Goal: Task Accomplishment & Management: Manage account settings

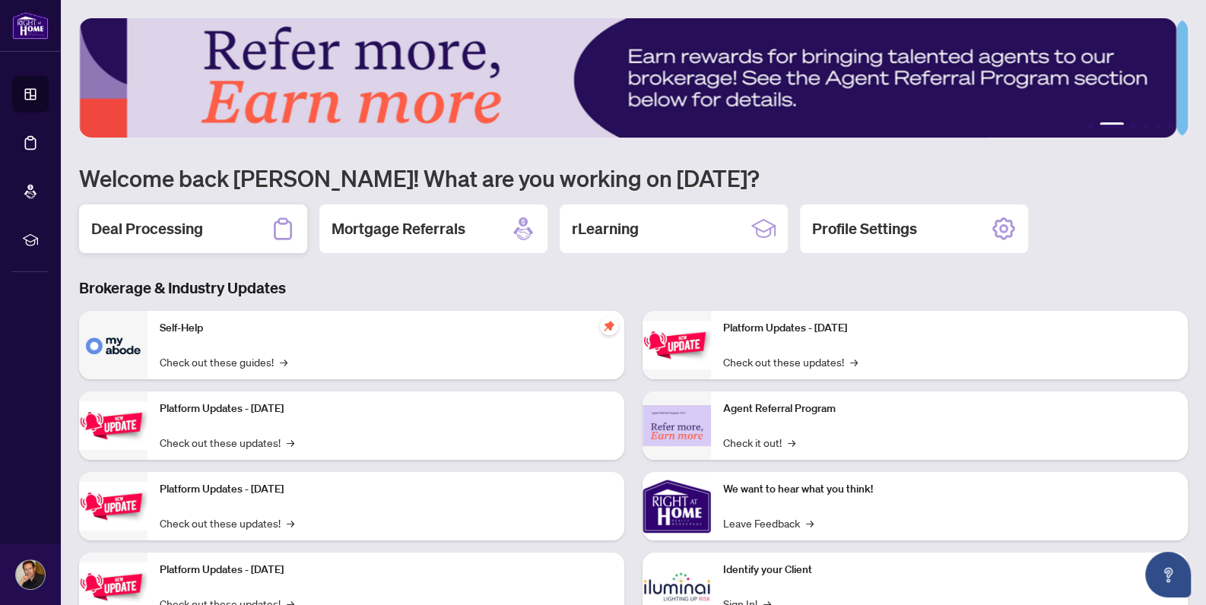
click at [157, 225] on h2 "Deal Processing" at bounding box center [147, 228] width 112 height 21
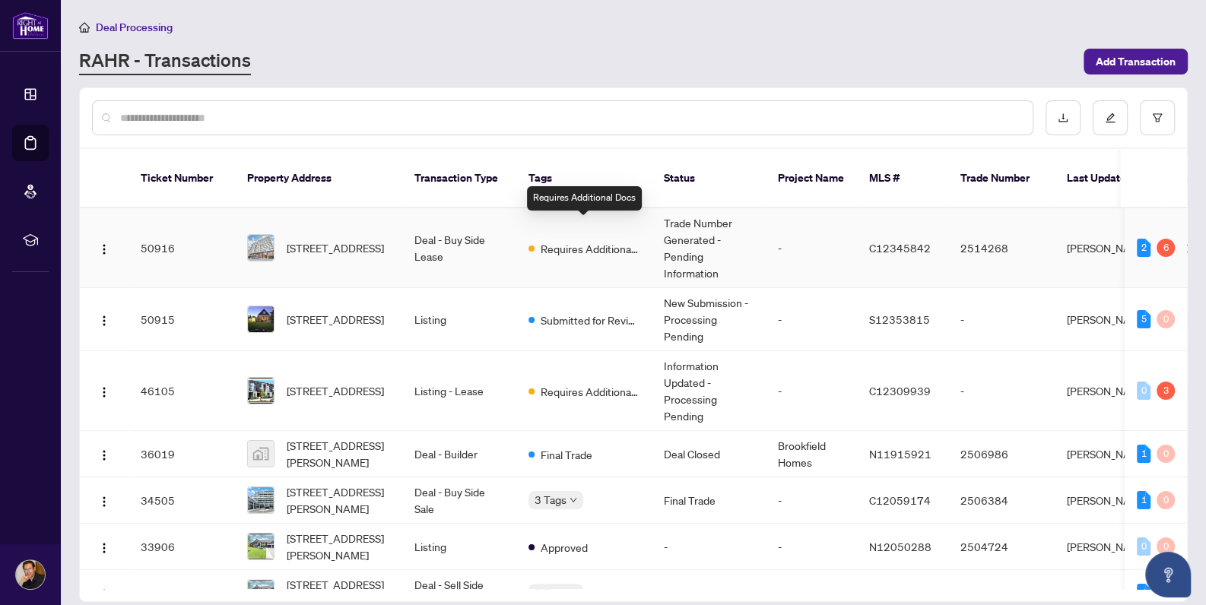
click at [592, 240] on span "Requires Additional Docs" at bounding box center [590, 248] width 99 height 17
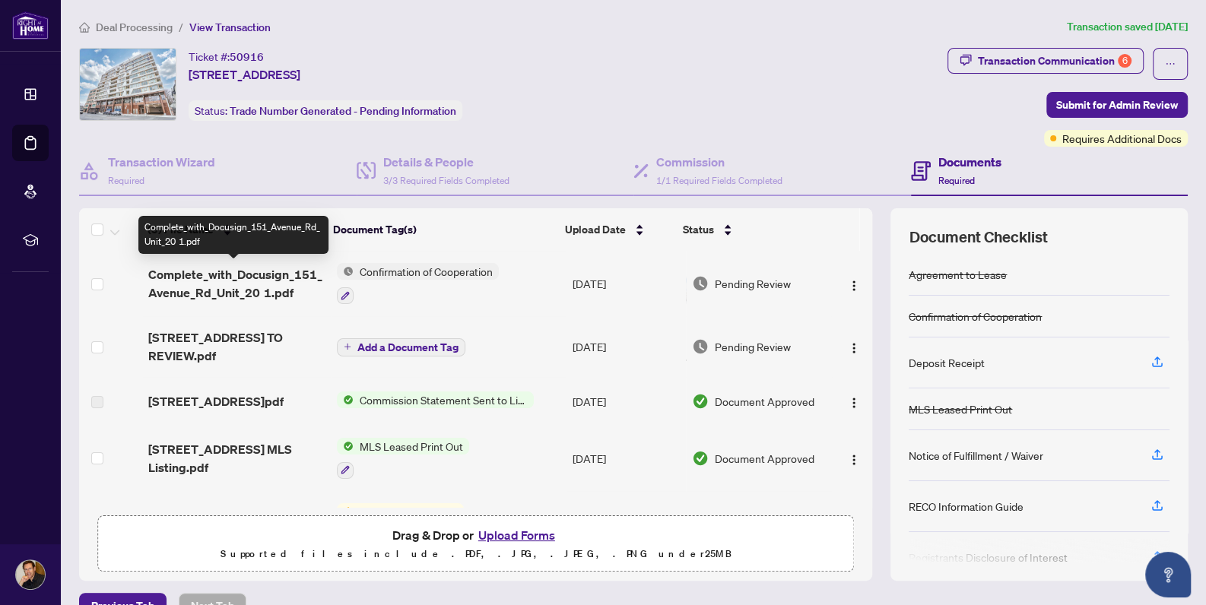
click at [224, 275] on span "Complete_with_Docusign_151_Avenue_Rd_Unit_20 1.pdf" at bounding box center [236, 283] width 176 height 36
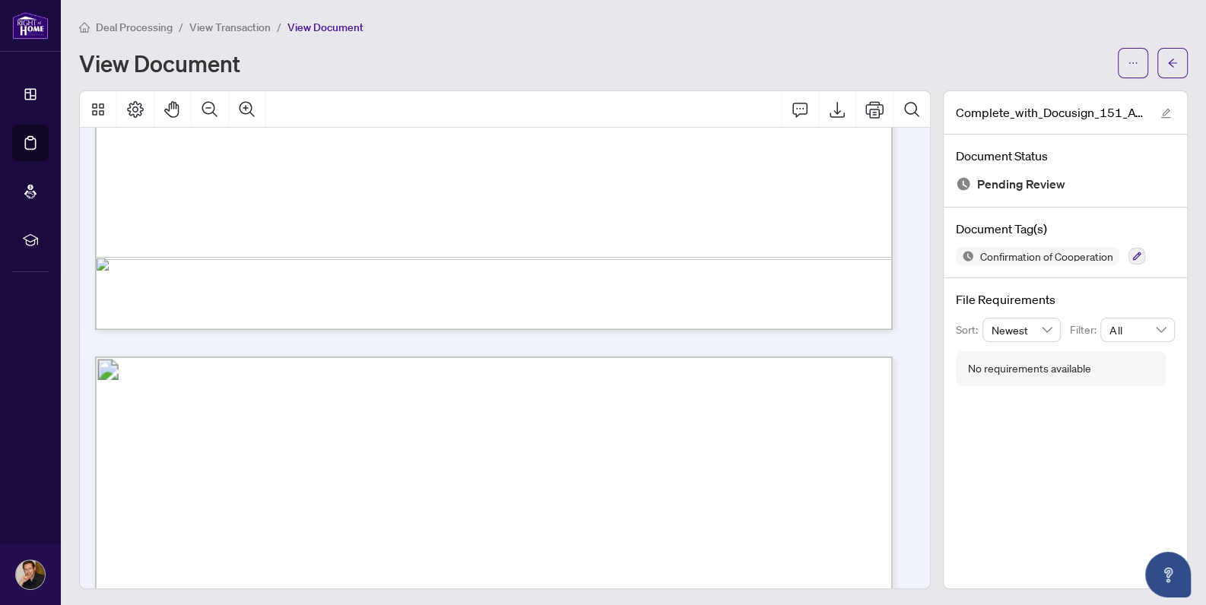
scroll to position [7372, 0]
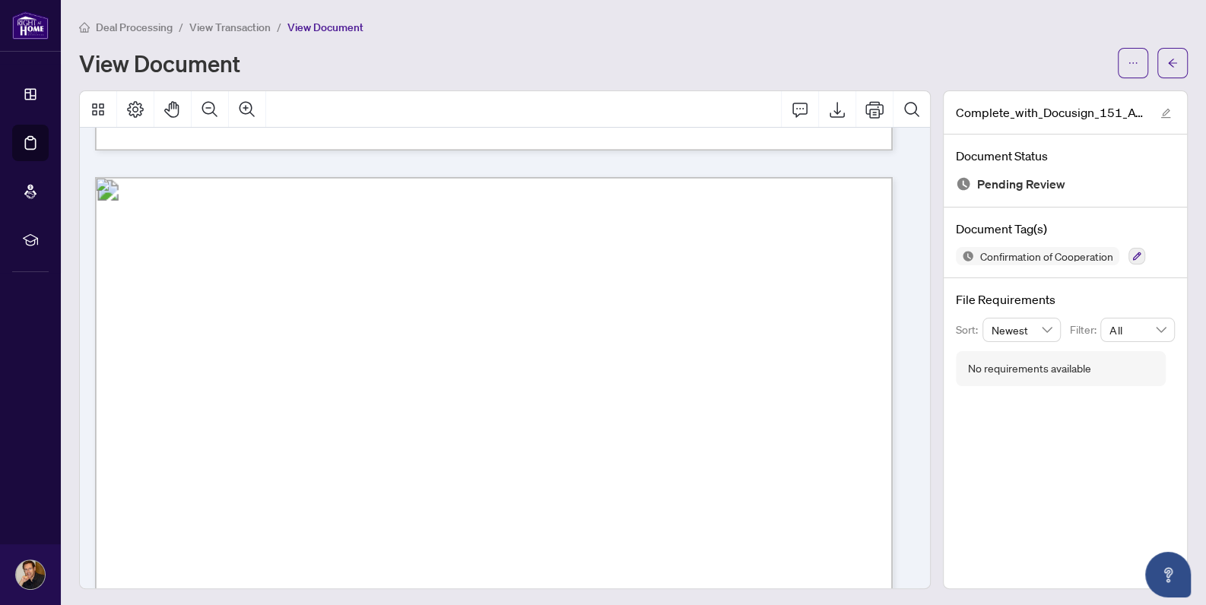
drag, startPoint x: 907, startPoint y: 251, endPoint x: 906, endPoint y: 259, distance: 8.5
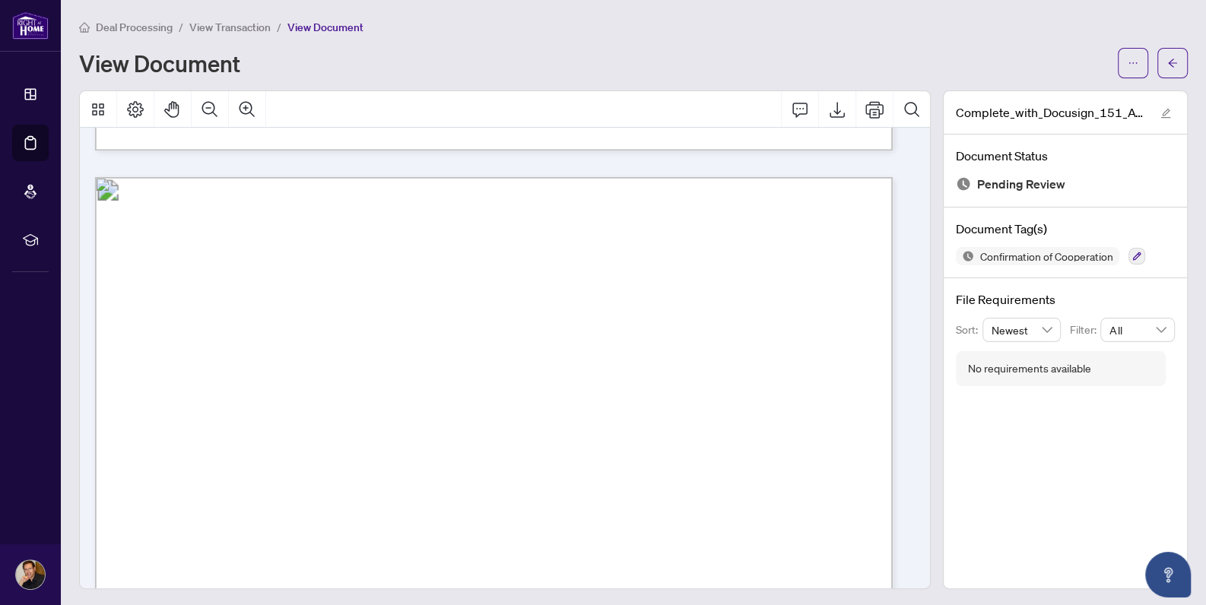
drag, startPoint x: 906, startPoint y: 259, endPoint x: 900, endPoint y: 281, distance: 22.1
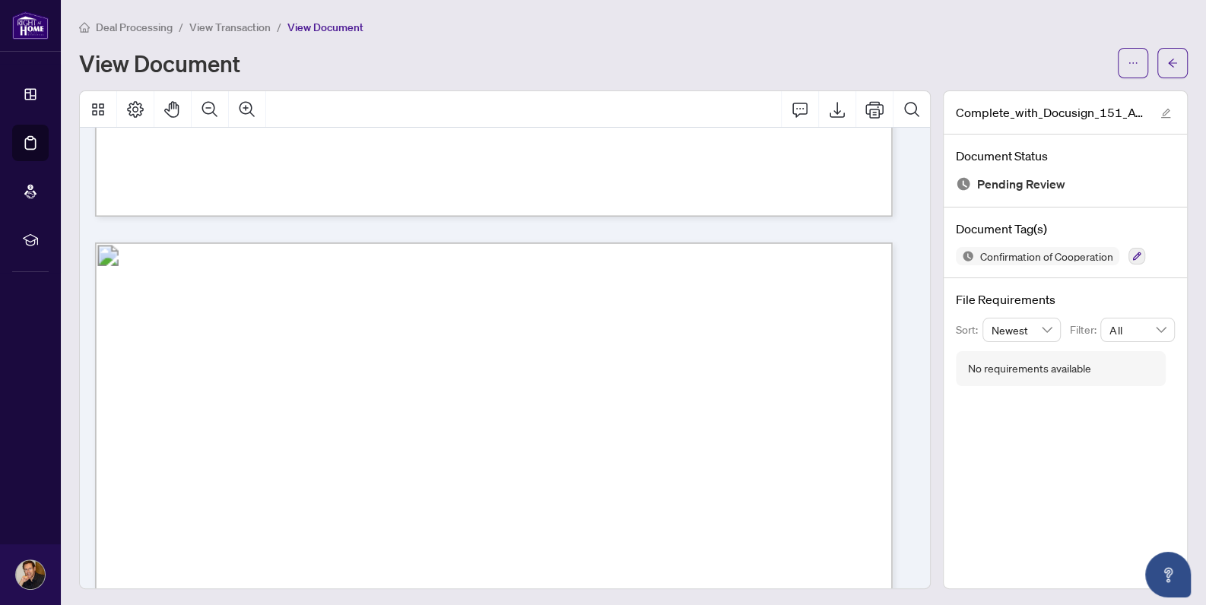
scroll to position [13699, 0]
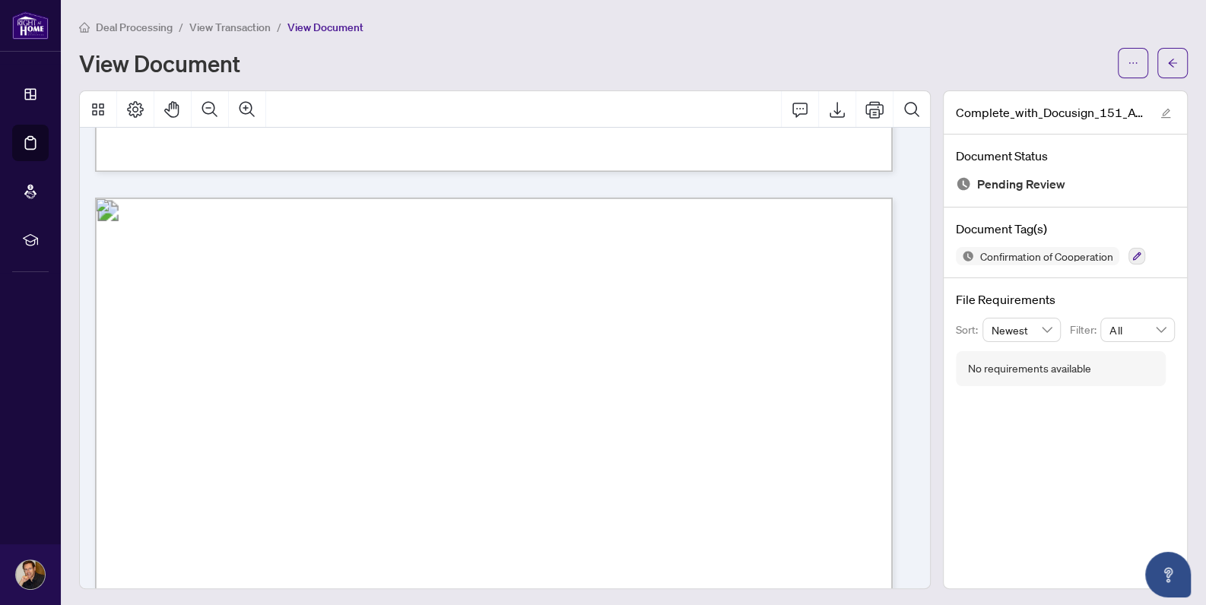
drag, startPoint x: 900, startPoint y: 341, endPoint x: 913, endPoint y: 385, distance: 46.0
click at [913, 385] on div "DigiSign Verified - 0a89069c-3e39-4814-8bc6-e158a49a2b41 DigiSign Verified - 0a…" at bounding box center [499, 359] width 839 height 462
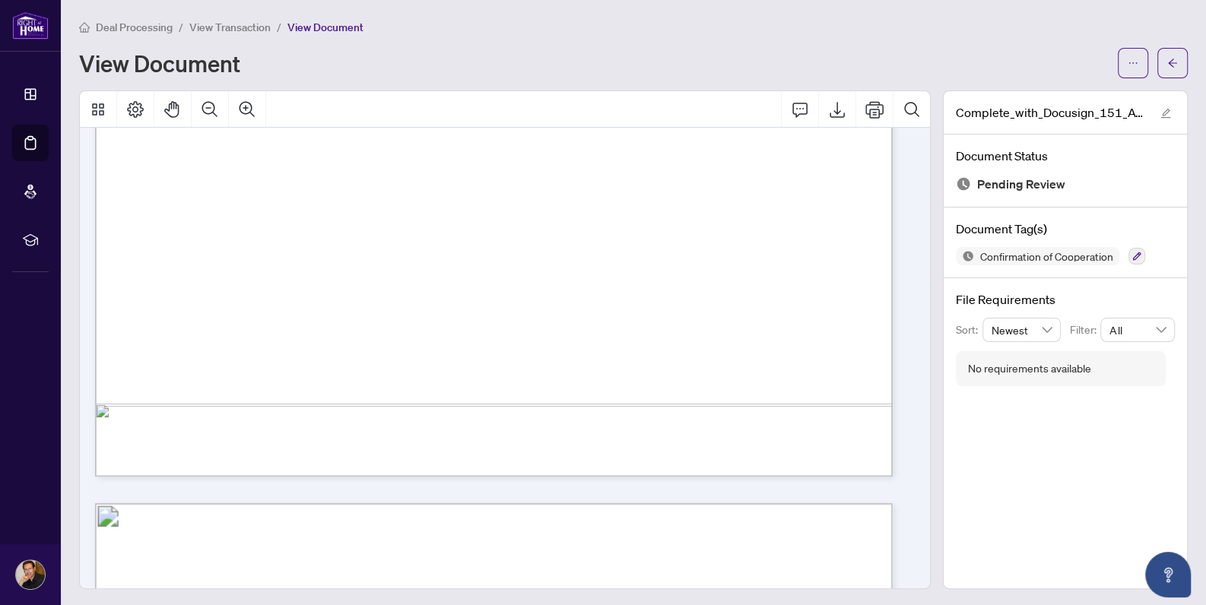
scroll to position [27750, 0]
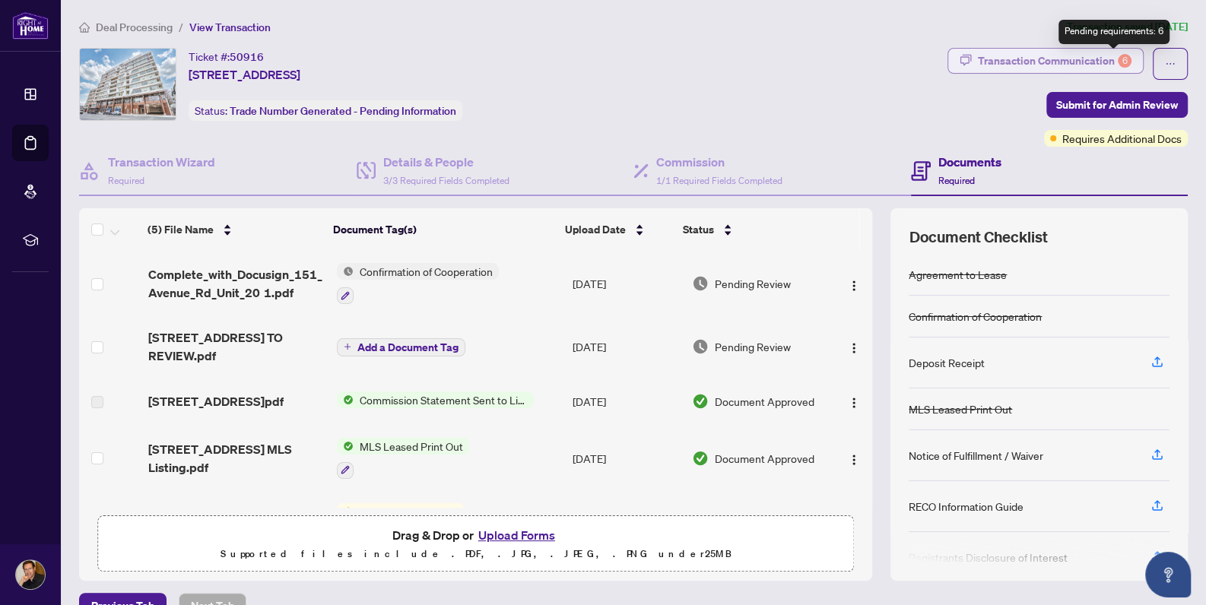
click at [1118, 58] on div "6" at bounding box center [1125, 61] width 14 height 14
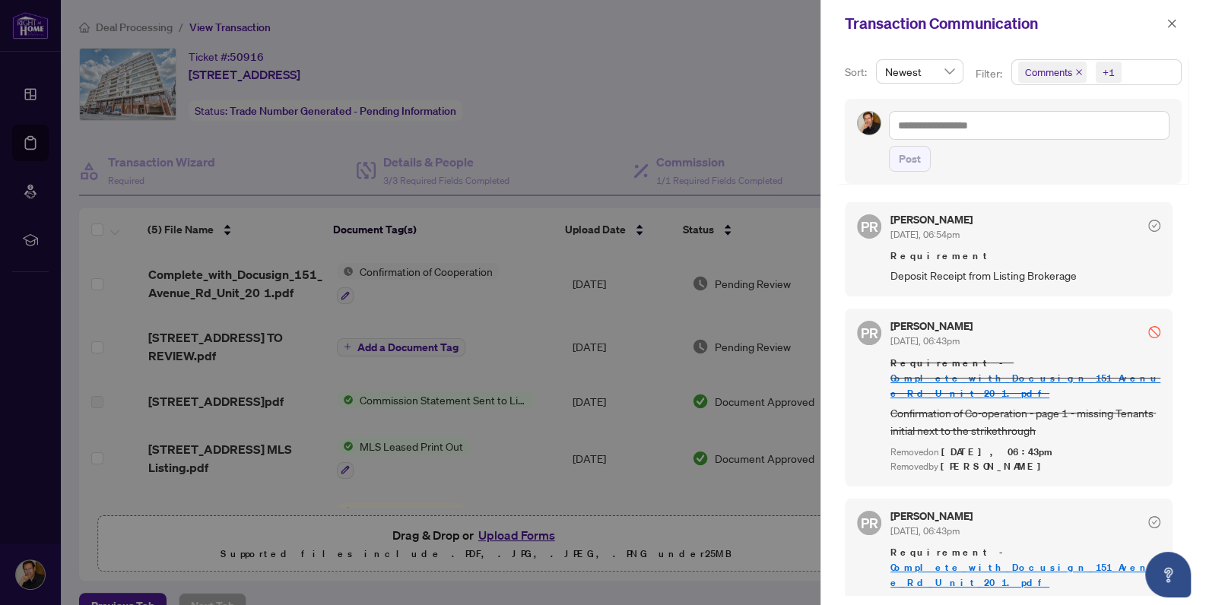
scroll to position [152, 0]
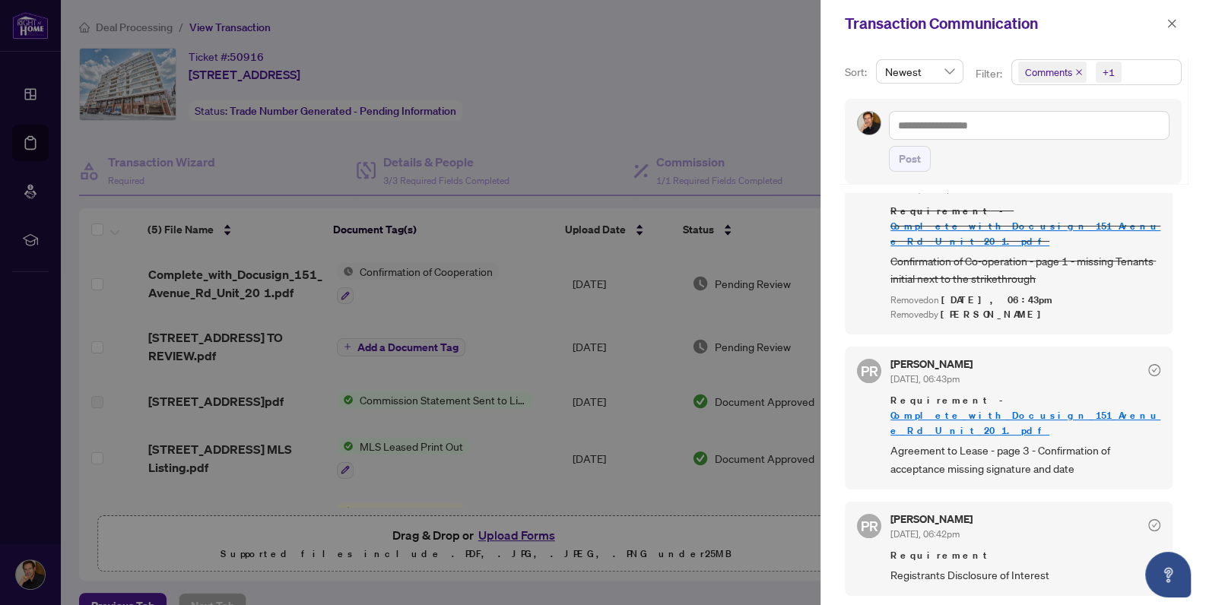
click at [1004, 409] on link "Complete_with_Docusign_151_Avenue_Rd_Unit_20 1.pdf" at bounding box center [1025, 423] width 270 height 28
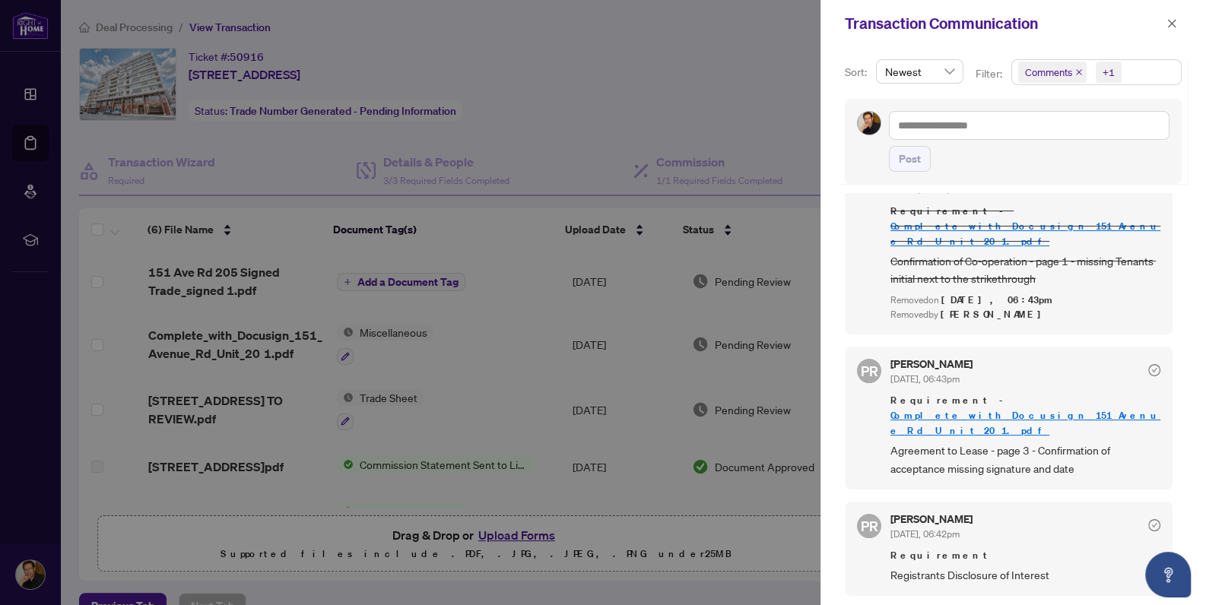
scroll to position [304, 0]
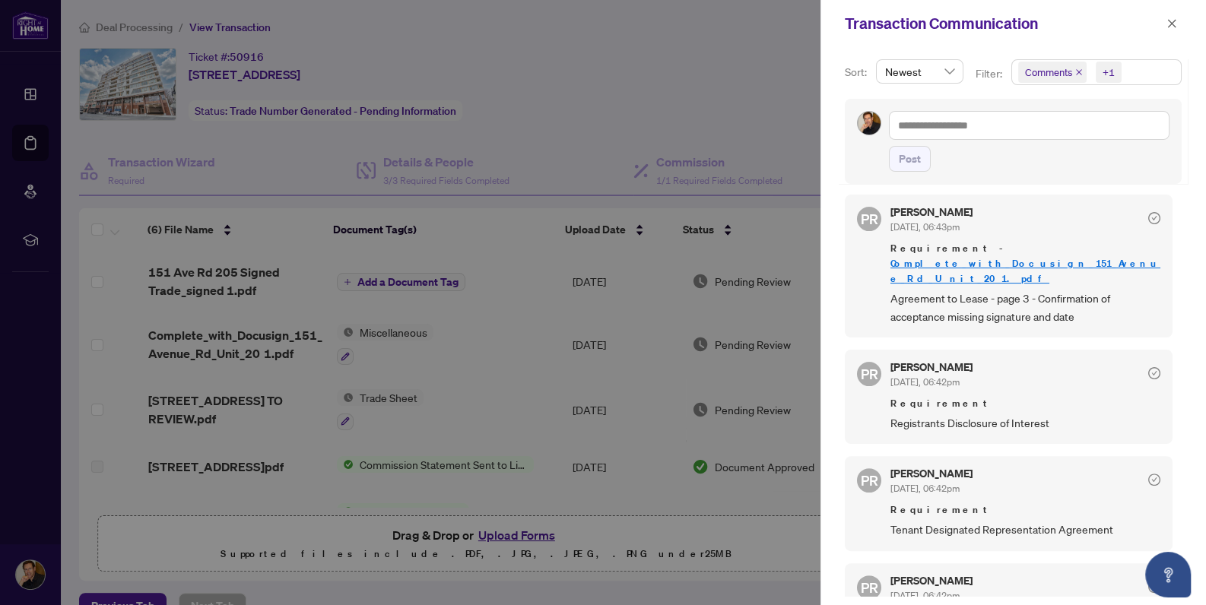
click at [1148, 367] on icon "check-circle" at bounding box center [1154, 373] width 12 height 12
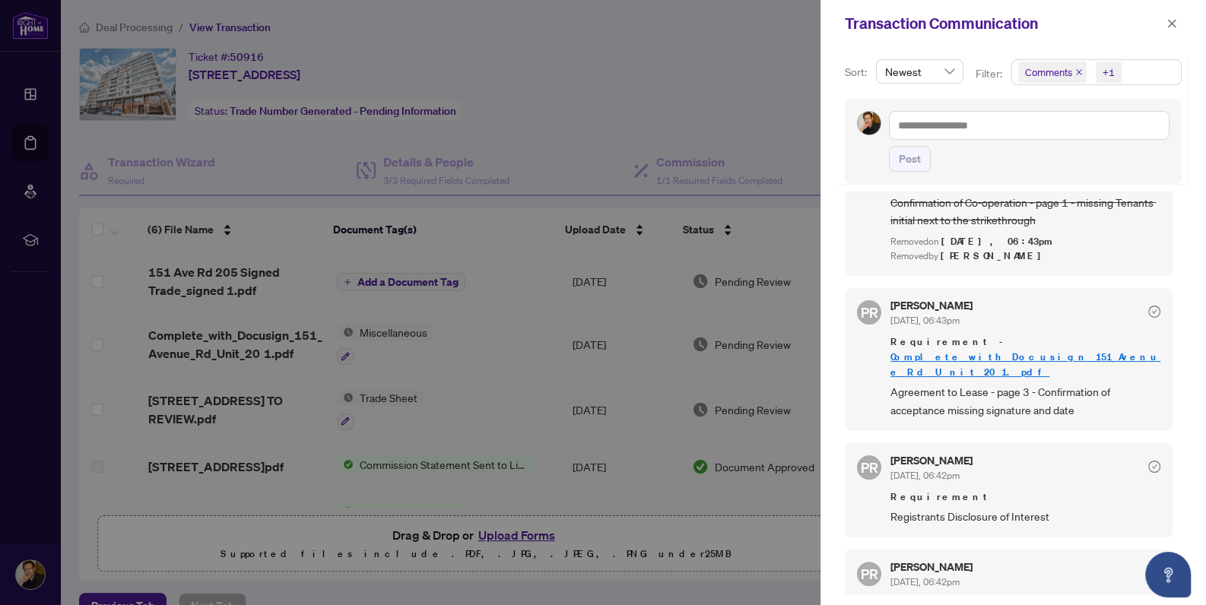
scroll to position [361, 0]
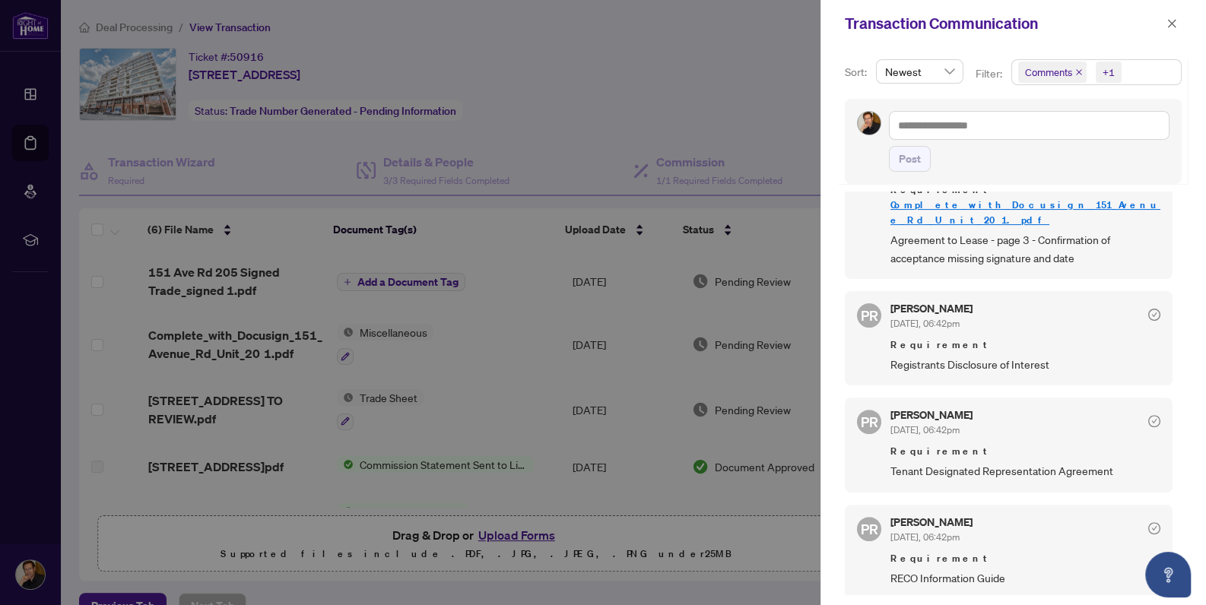
click at [705, 93] on div at bounding box center [603, 302] width 1206 height 605
click at [701, 93] on div at bounding box center [603, 302] width 1206 height 605
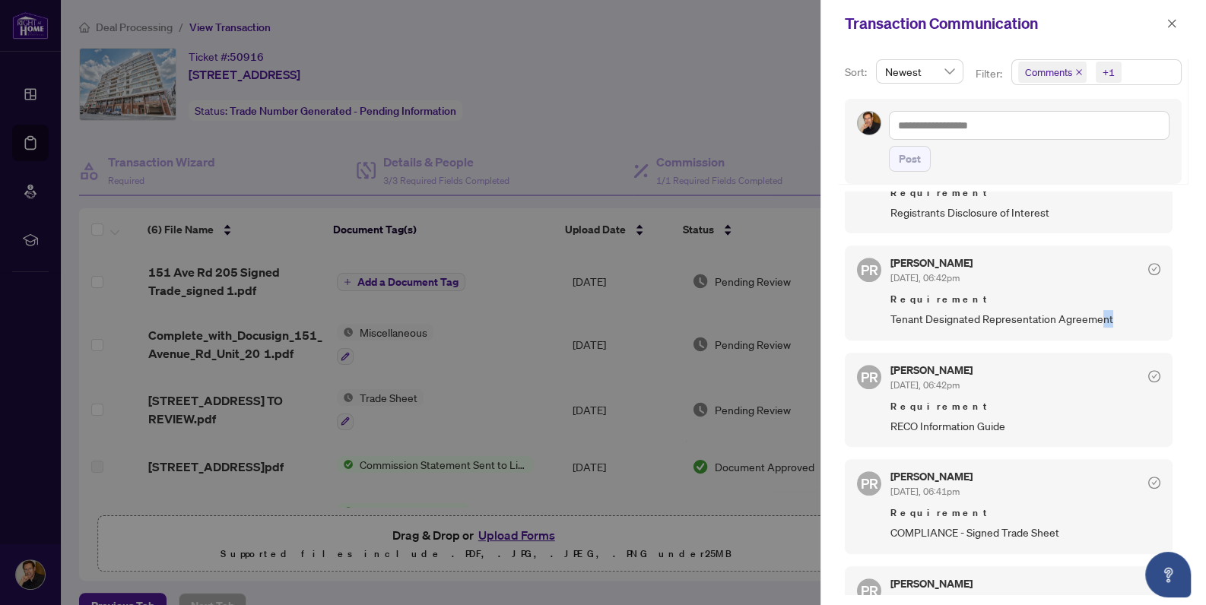
drag, startPoint x: 1108, startPoint y: 281, endPoint x: 1079, endPoint y: 281, distance: 28.9
click at [1090, 310] on span "Tenant Designated Representation Agreement" at bounding box center [1025, 318] width 270 height 17
click at [1061, 310] on span "Tenant Designated Representation Agreement" at bounding box center [1025, 318] width 270 height 17
click at [1042, 310] on span "Tenant Designated Representation Agreement" at bounding box center [1025, 318] width 270 height 17
drag, startPoint x: 994, startPoint y: 281, endPoint x: 938, endPoint y: 281, distance: 56.3
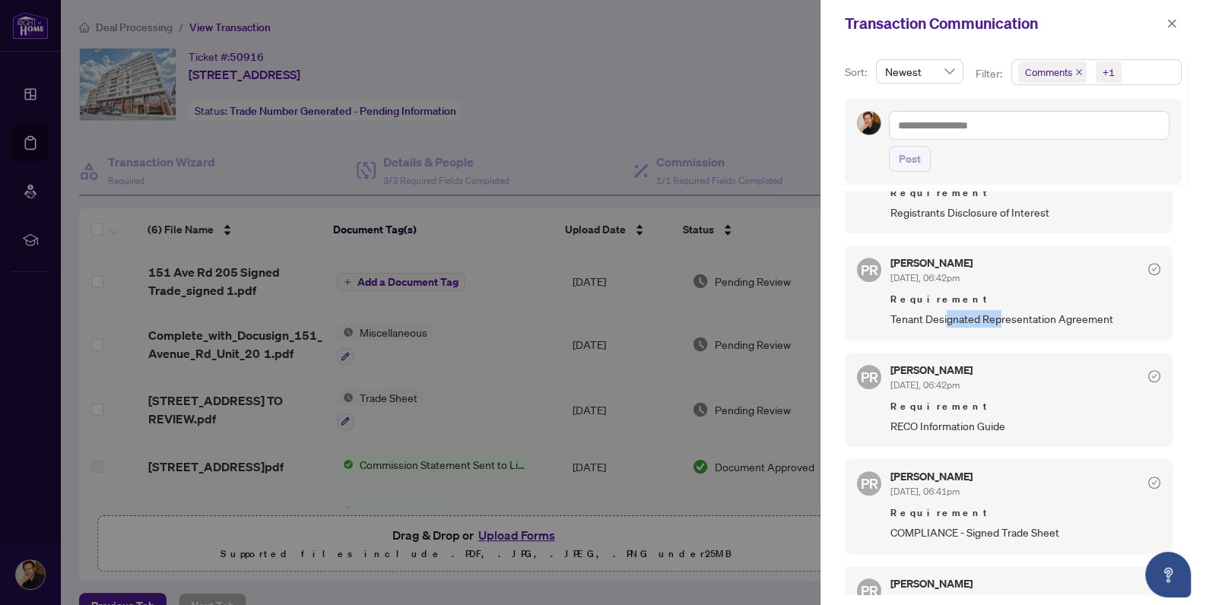
click at [941, 310] on span "Tenant Designated Representation Agreement" at bounding box center [1025, 318] width 270 height 17
drag, startPoint x: 887, startPoint y: 281, endPoint x: 897, endPoint y: 281, distance: 9.9
click at [887, 281] on div "PR Puvitha Ramachandran Sep/07/2025, 06:42pm Requirement Tenant Designated Repr…" at bounding box center [1009, 293] width 328 height 94
click at [897, 281] on div "PR Puvitha Ramachandran Sep/07/2025, 06:42pm Requirement Tenant Designated Repr…" at bounding box center [1009, 293] width 328 height 94
click at [871, 283] on div "PR Puvitha Ramachandran Sep/07/2025, 06:42pm Requirement Tenant Designated Repr…" at bounding box center [1009, 293] width 328 height 94
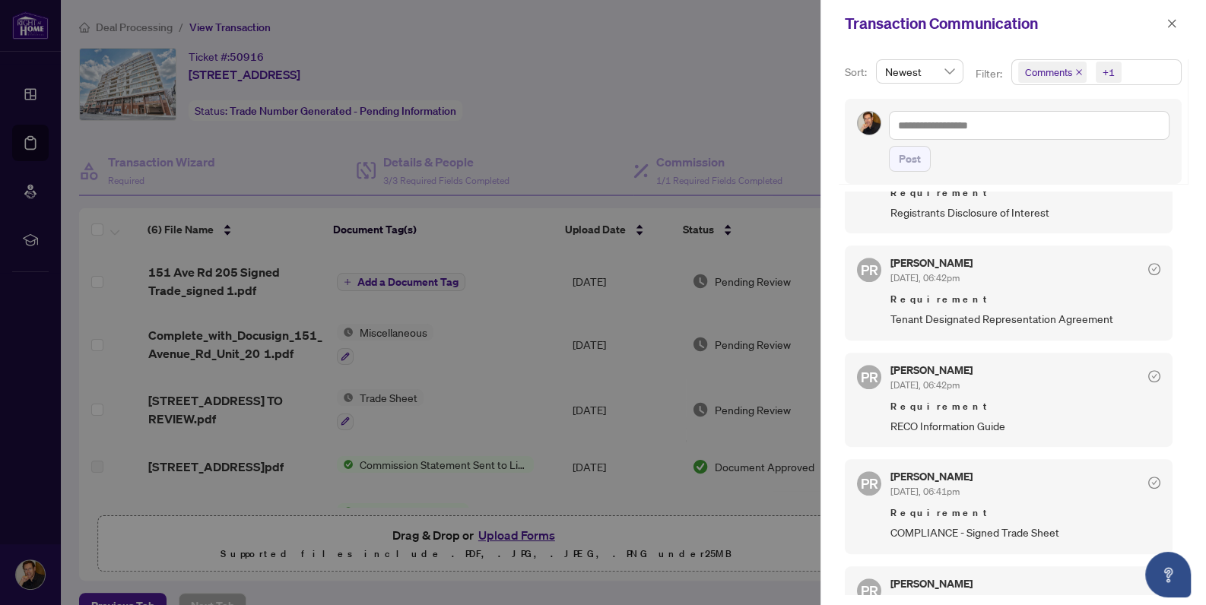
click at [882, 281] on div "PR Puvitha Ramachandran Sep/07/2025, 06:42pm Requirement Tenant Designated Repr…" at bounding box center [1009, 293] width 328 height 94
click at [883, 281] on div "PR Puvitha Ramachandran Sep/07/2025, 06:42pm Requirement Tenant Designated Repr…" at bounding box center [1009, 293] width 328 height 94
click at [895, 310] on span "Tenant Designated Representation Agreement" at bounding box center [1025, 318] width 270 height 17
drag, startPoint x: 895, startPoint y: 281, endPoint x: 1096, endPoint y: 284, distance: 200.8
click at [1096, 310] on span "Tenant Designated Representation Agreement" at bounding box center [1025, 318] width 270 height 17
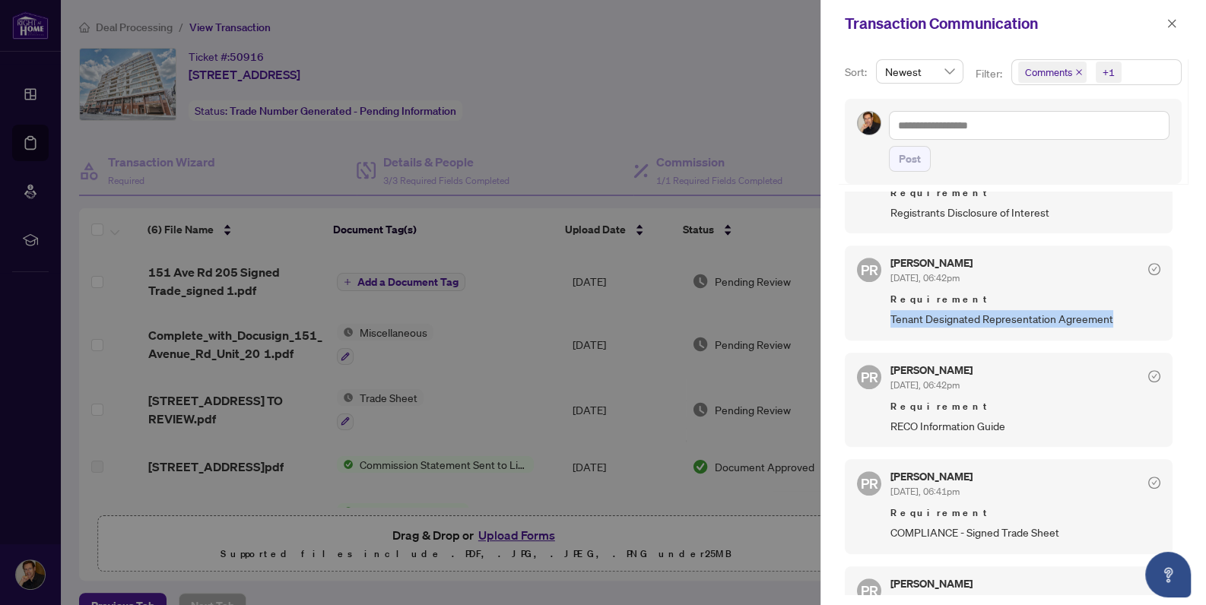
click at [1096, 310] on span "Tenant Designated Representation Agreement" at bounding box center [1025, 318] width 270 height 17
click at [891, 310] on span "Tenant Designated Representation Agreement" at bounding box center [1025, 318] width 270 height 17
drag, startPoint x: 914, startPoint y: 281, endPoint x: 928, endPoint y: 281, distance: 13.7
click at [921, 310] on span "Tenant Designated Representation Agreement" at bounding box center [1025, 318] width 270 height 17
drag, startPoint x: 928, startPoint y: 281, endPoint x: 968, endPoint y: 280, distance: 40.3
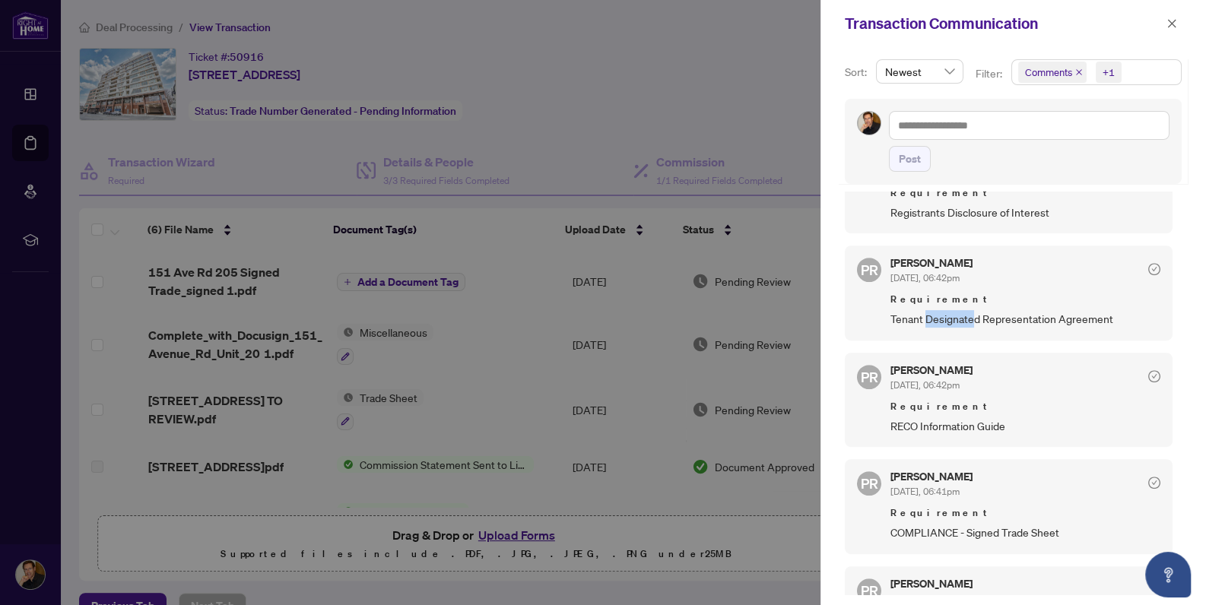
click at [968, 310] on span "Tenant Designated Representation Agreement" at bounding box center [1025, 318] width 270 height 17
click at [883, 284] on div "PR Puvitha Ramachandran Sep/07/2025, 06:42pm Requirement Tenant Designated Repr…" at bounding box center [1009, 293] width 328 height 94
drag, startPoint x: 883, startPoint y: 284, endPoint x: 897, endPoint y: 284, distance: 13.7
click at [888, 284] on div "PR Puvitha Ramachandran Sep/07/2025, 06:42pm Requirement Tenant Designated Repr…" at bounding box center [1009, 293] width 328 height 94
click at [935, 310] on span "Tenant Designated Representation Agreement" at bounding box center [1025, 318] width 270 height 17
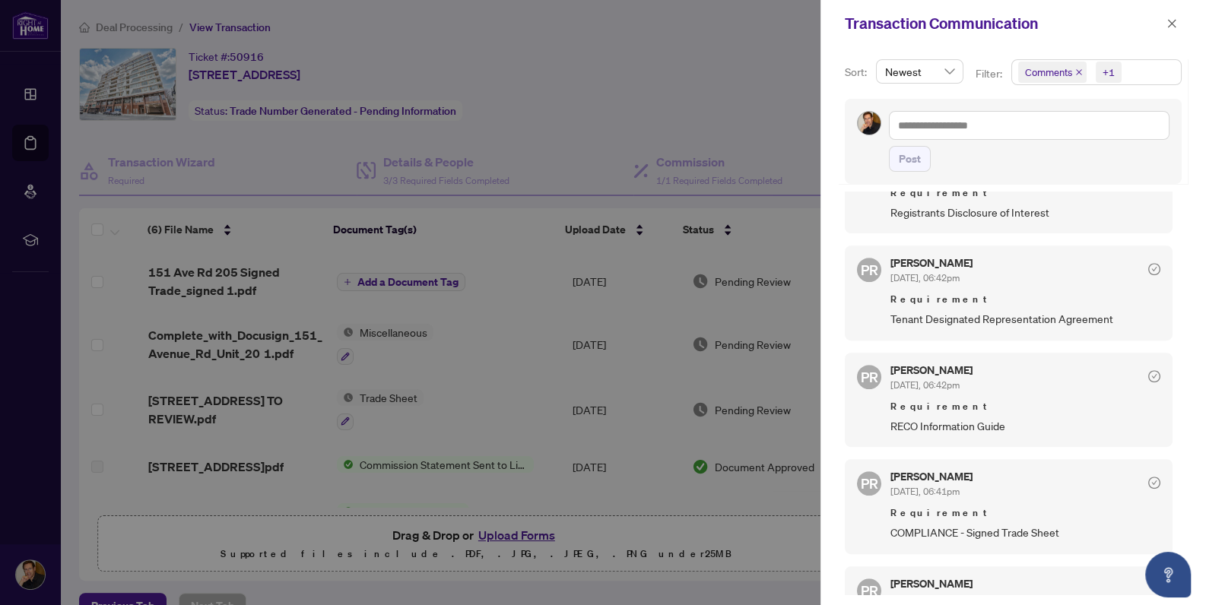
click at [890, 310] on span "Tenant Designated Representation Agreement" at bounding box center [1025, 318] width 270 height 17
click at [1109, 310] on span "Tenant Designated Representation Agreement" at bounding box center [1025, 318] width 270 height 17
copy span "Tenant Designated Representation Agreement"
drag, startPoint x: 890, startPoint y: 390, endPoint x: 1011, endPoint y: 392, distance: 121.7
click at [1011, 417] on span "RECO Information Guide" at bounding box center [1025, 425] width 270 height 17
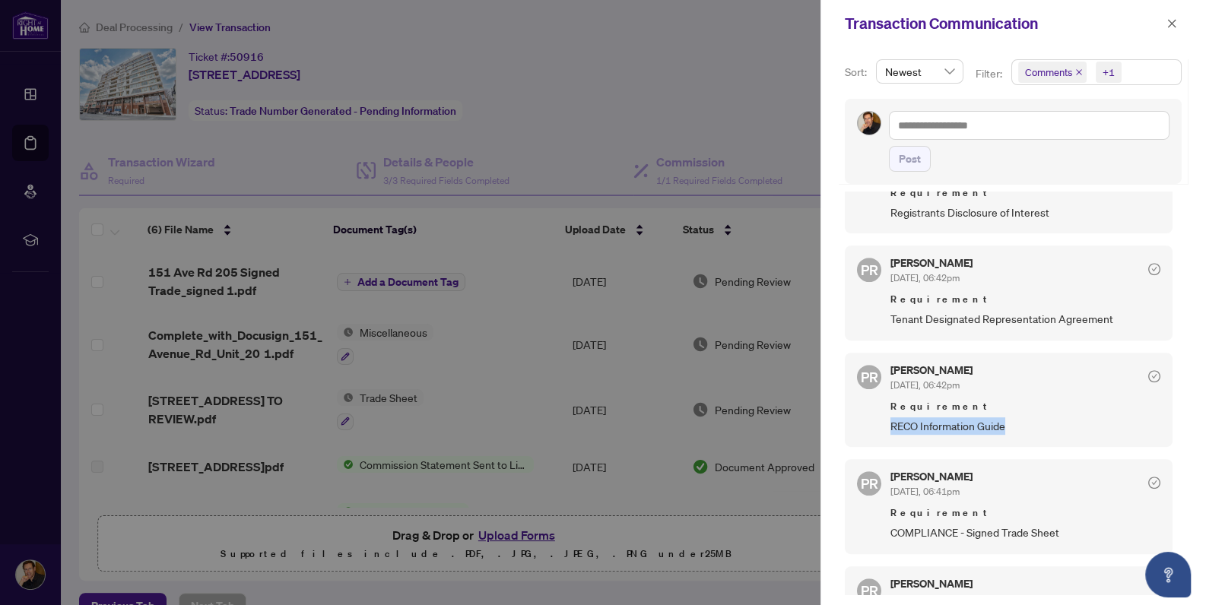
copy span "RECO Information Guide"
click at [1030, 365] on div "Puvitha Ramachandran Sep/07/2025, 06:42pm Requirement RECO Information Guide" at bounding box center [1025, 400] width 270 height 70
drag, startPoint x: 887, startPoint y: 389, endPoint x: 903, endPoint y: 389, distance: 16.0
click at [893, 389] on div "PR Puvitha Ramachandran Sep/07/2025, 06:42pm Requirement RECO Information Guide" at bounding box center [1009, 400] width 328 height 94
drag, startPoint x: 903, startPoint y: 389, endPoint x: 912, endPoint y: 389, distance: 9.1
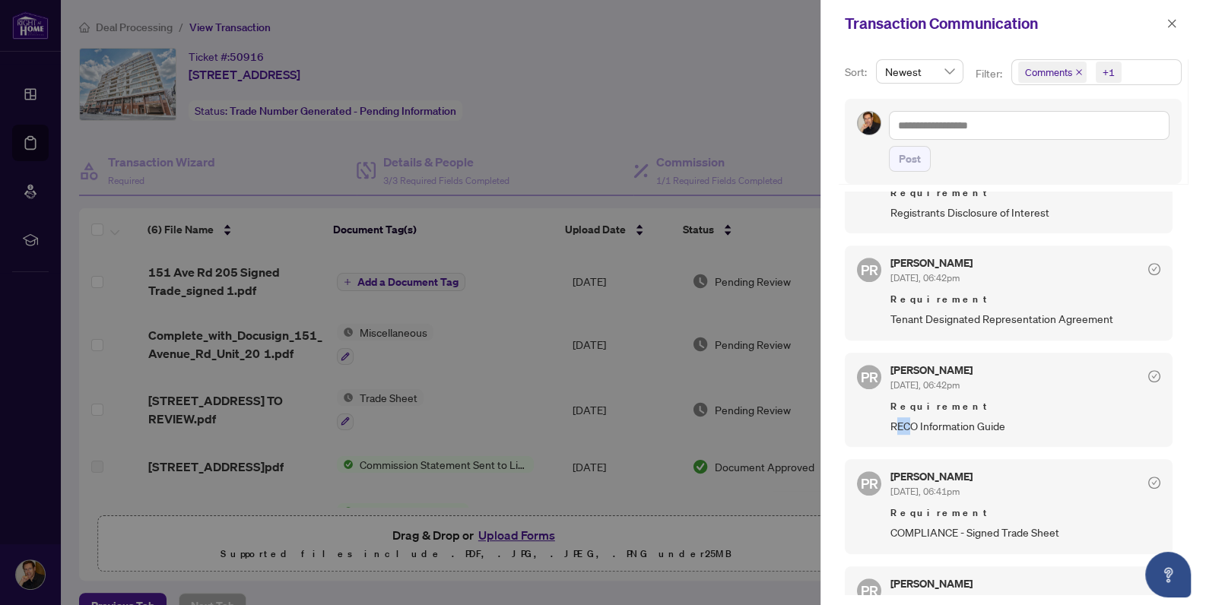
click at [907, 417] on span "RECO Information Guide" at bounding box center [1025, 425] width 270 height 17
click at [1026, 417] on span "RECO Information Guide" at bounding box center [1025, 425] width 270 height 17
drag, startPoint x: 1014, startPoint y: 387, endPoint x: 985, endPoint y: 389, distance: 29.7
click at [989, 417] on span "RECO Information Guide" at bounding box center [1025, 425] width 270 height 17
drag, startPoint x: 985, startPoint y: 389, endPoint x: 888, endPoint y: 392, distance: 96.6
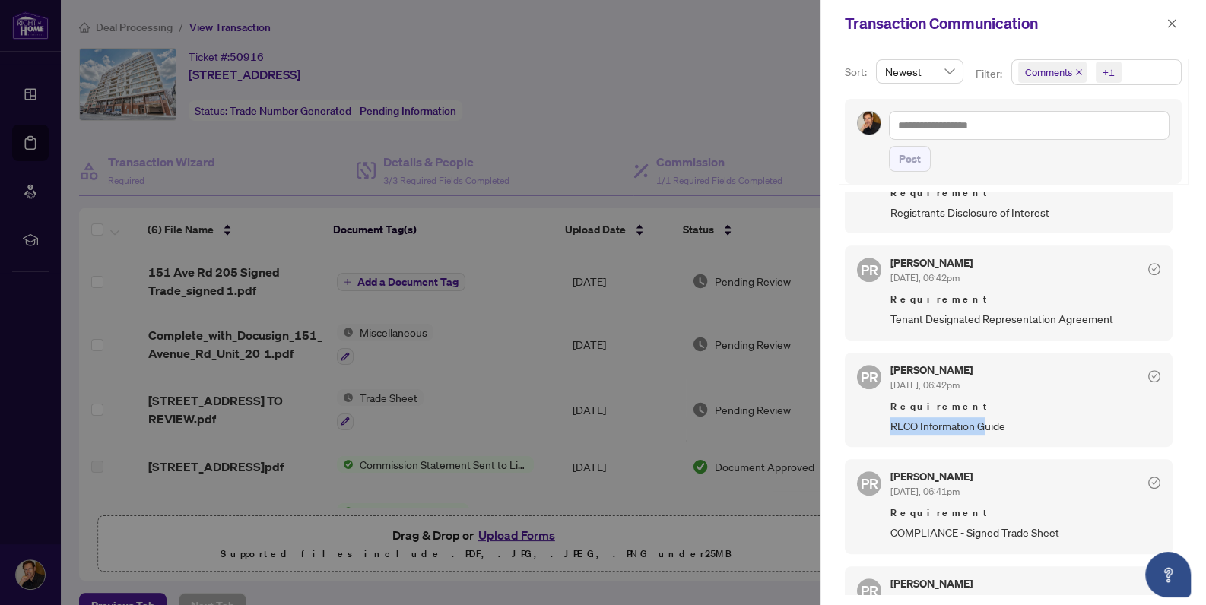
click at [890, 417] on span "RECO Information Guide" at bounding box center [1025, 425] width 270 height 17
click at [1004, 417] on span "RECO Information Guide" at bounding box center [1025, 425] width 270 height 17
drag, startPoint x: 1010, startPoint y: 391, endPoint x: 893, endPoint y: 395, distance: 116.4
click at [893, 417] on span "RECO Information Guide" at bounding box center [1025, 425] width 270 height 17
copy span "RECO Information Guide"
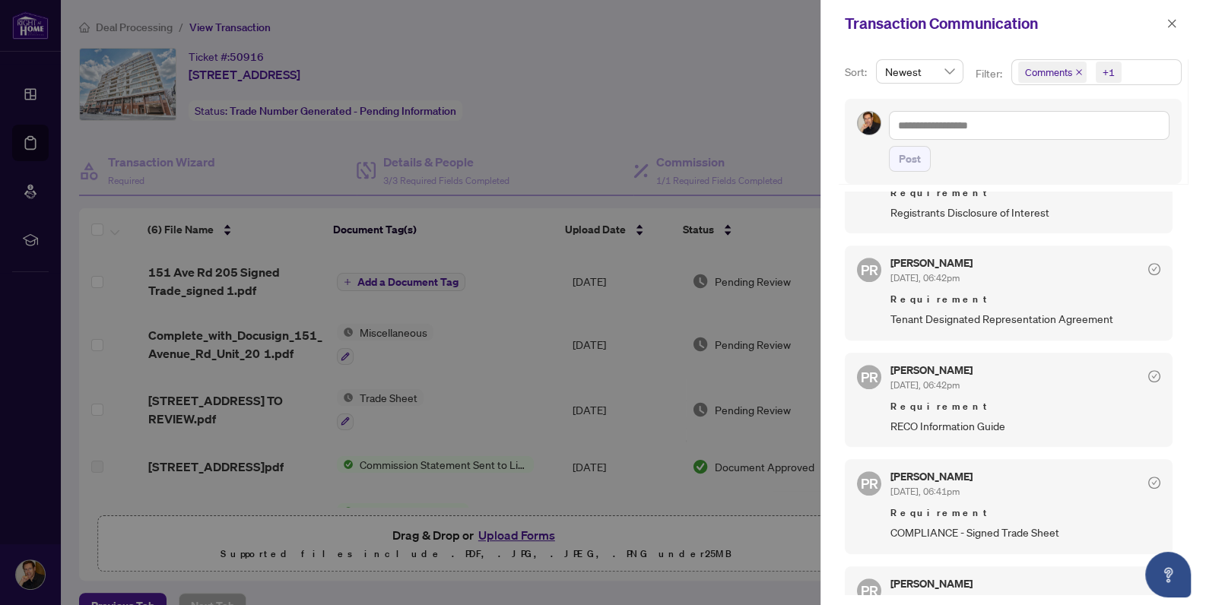
click at [705, 42] on div at bounding box center [603, 302] width 1206 height 605
click at [1171, 22] on icon "close" at bounding box center [1172, 23] width 8 height 8
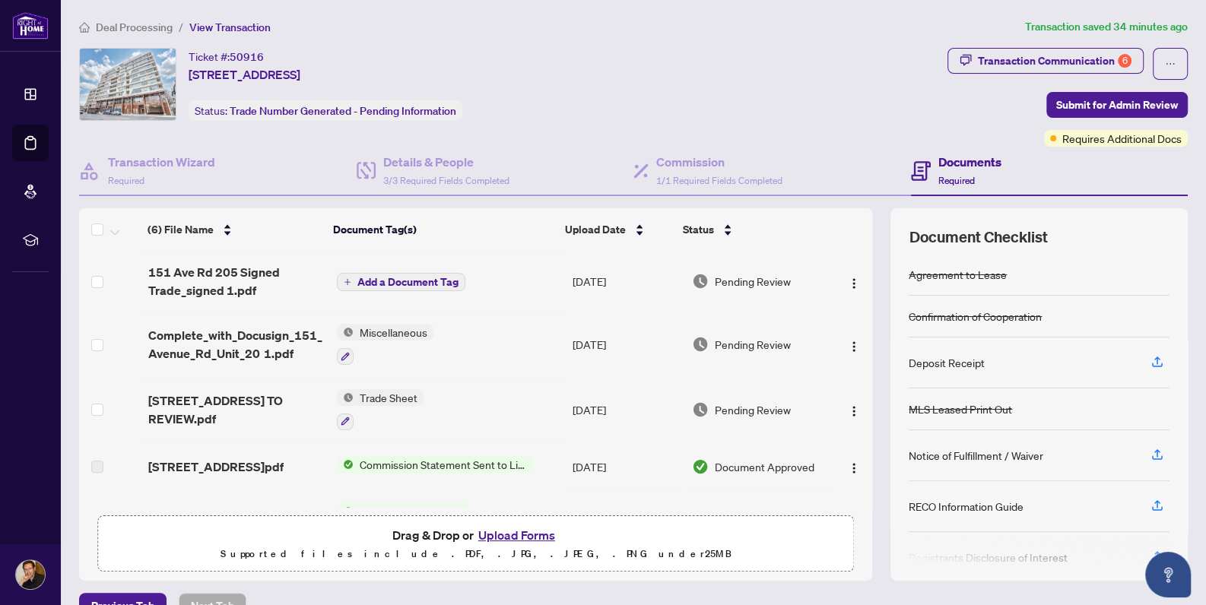
scroll to position [74, 0]
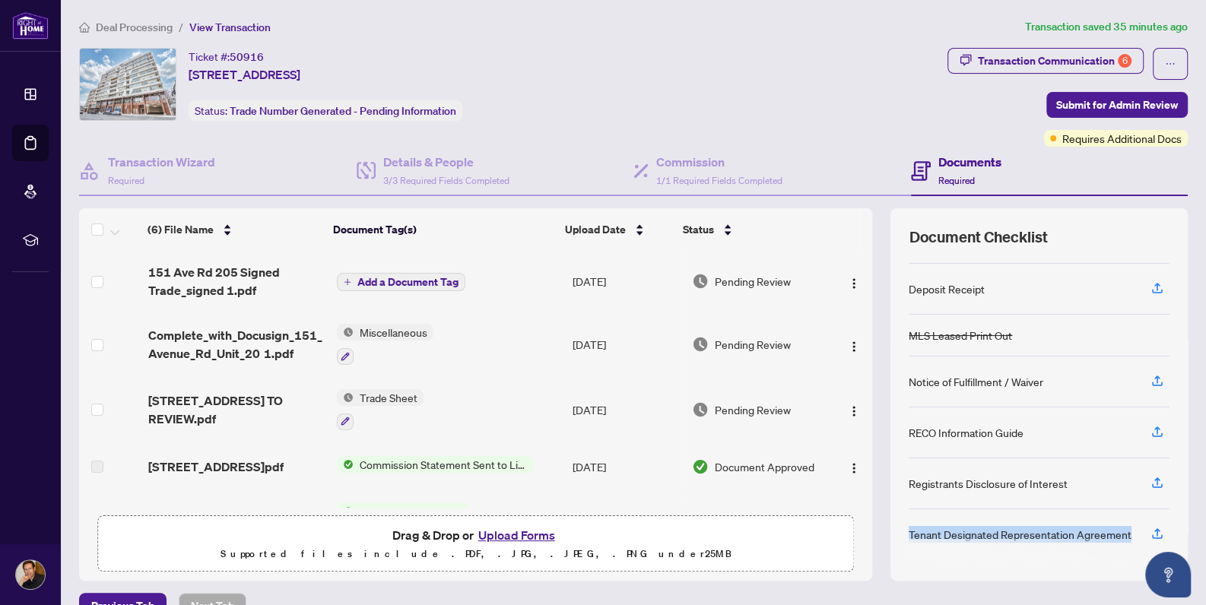
drag, startPoint x: 898, startPoint y: 529, endPoint x: 1116, endPoint y: 536, distance: 218.3
click at [1116, 536] on div "Agreement to Lease Confirmation of Cooperation Deposit Receipt MLS Leased Print…" at bounding box center [1039, 408] width 261 height 309
copy div "Tenant Designated Representation Agreement"
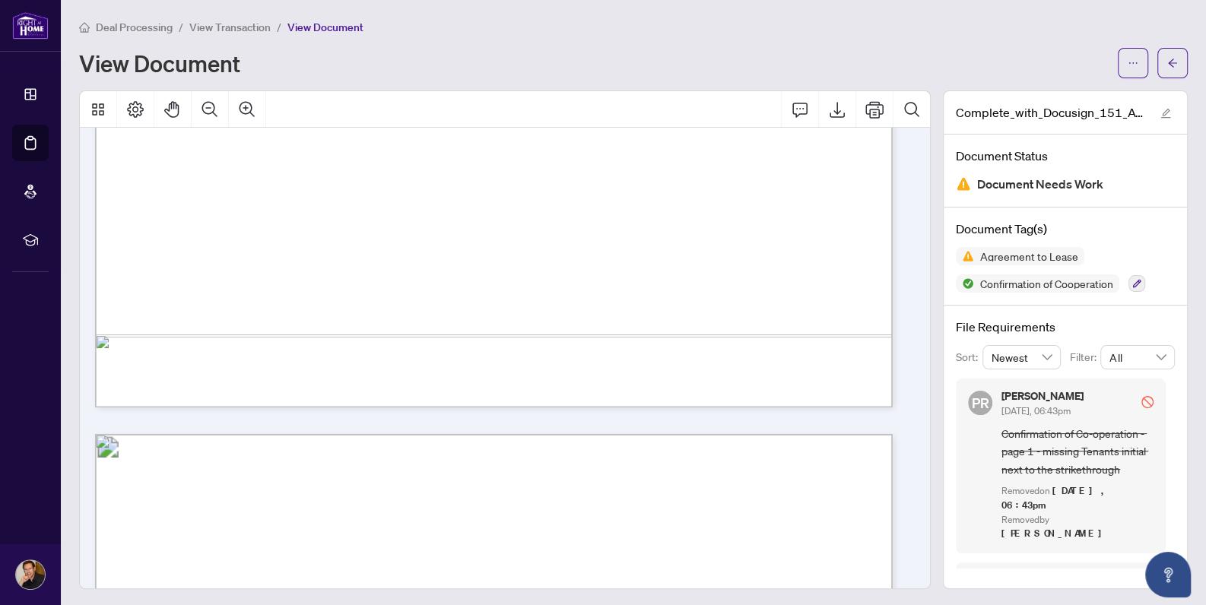
scroll to position [1520, 0]
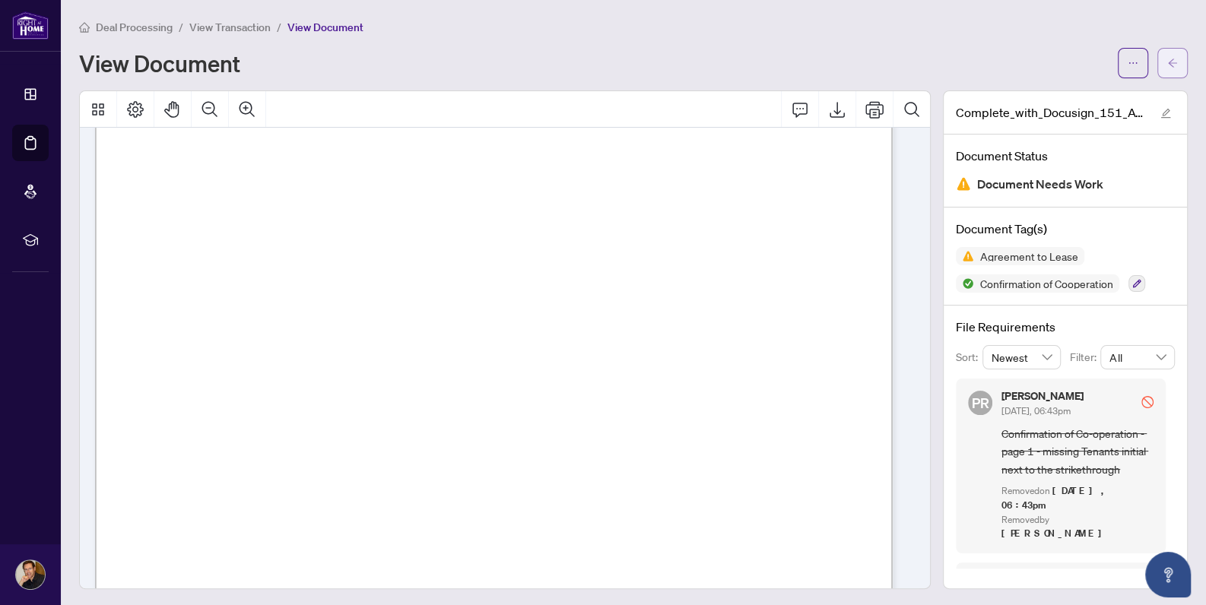
click at [1167, 61] on button "button" at bounding box center [1172, 63] width 30 height 30
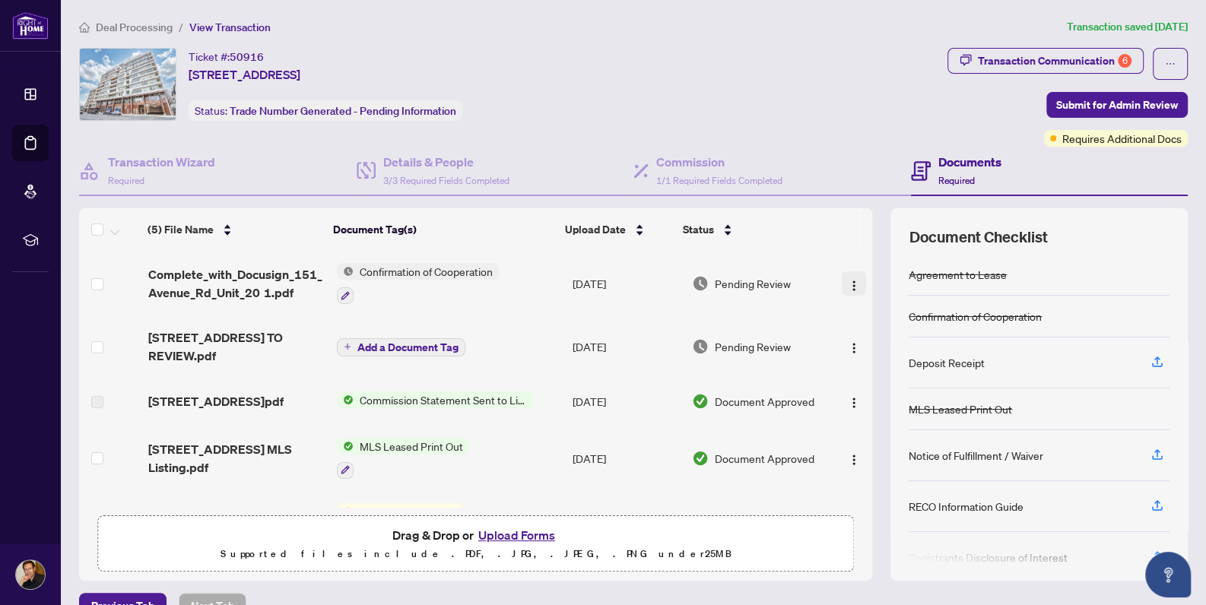
click at [848, 281] on img "button" at bounding box center [854, 286] width 12 height 12
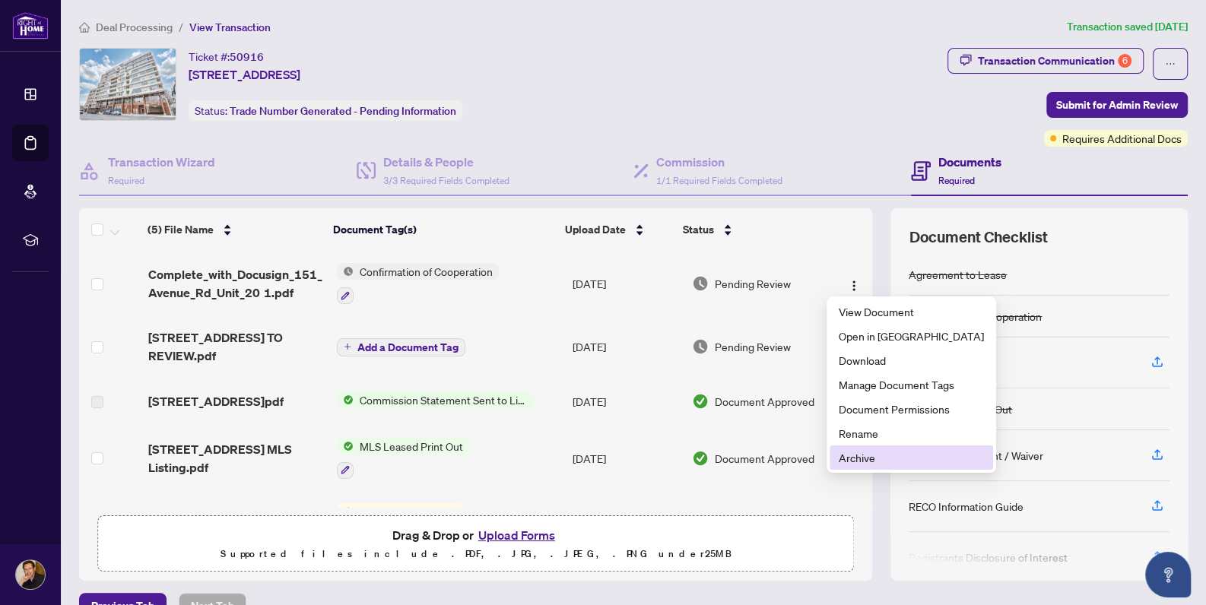
click at [849, 459] on span "Archive" at bounding box center [911, 457] width 145 height 17
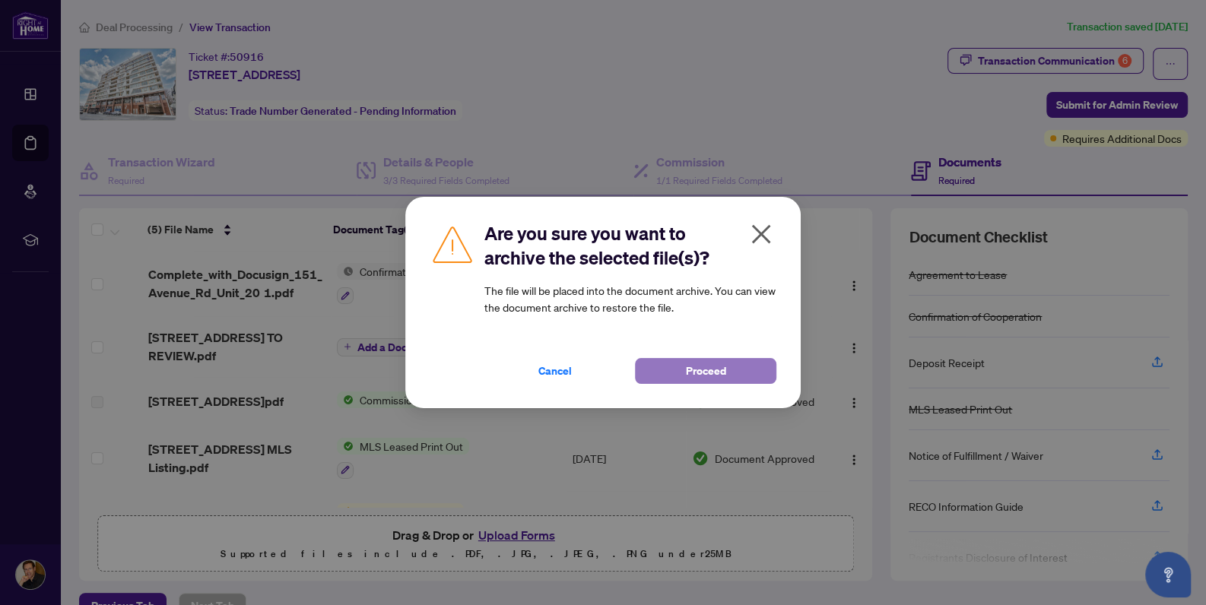
click at [693, 372] on span "Proceed" at bounding box center [706, 371] width 40 height 24
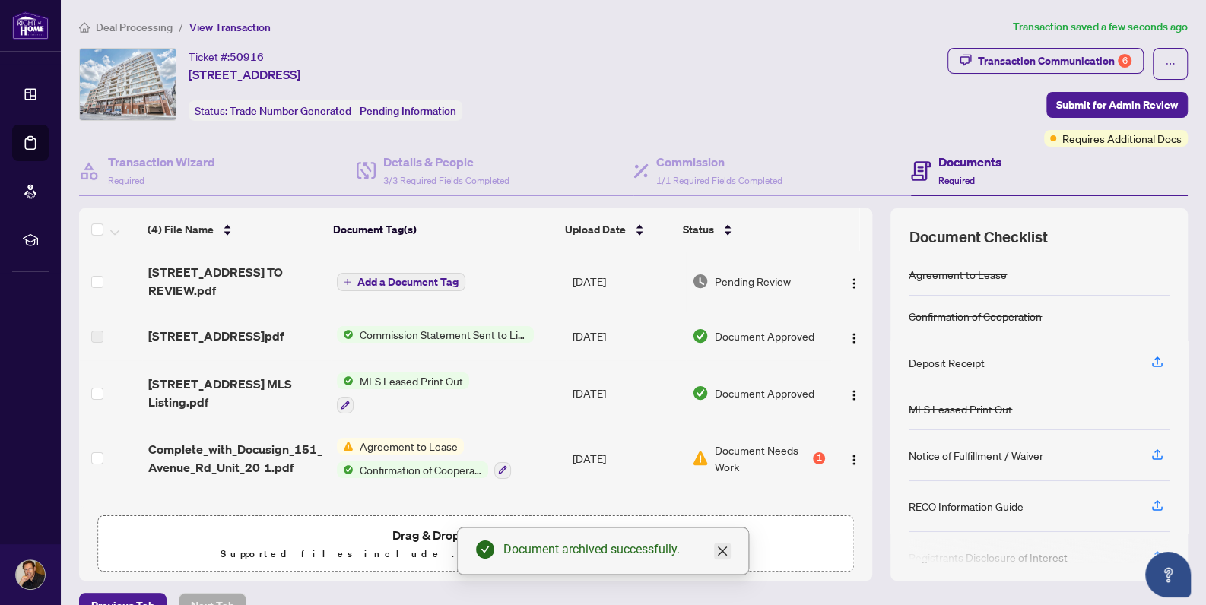
click at [722, 550] on icon "close" at bounding box center [722, 551] width 9 height 9
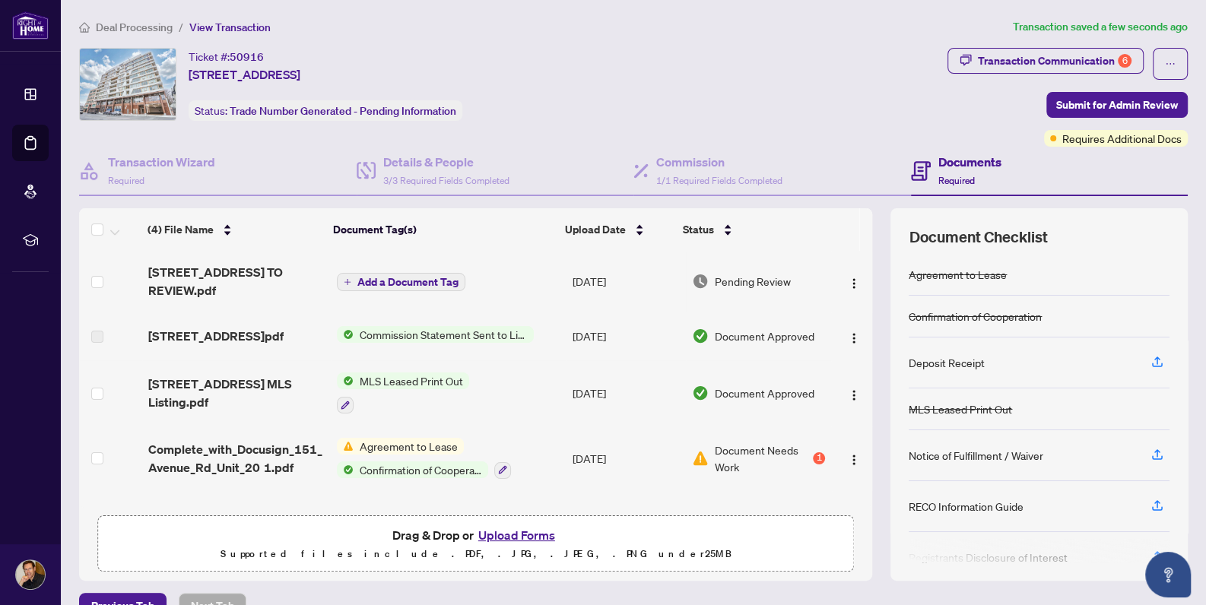
scroll to position [29, 0]
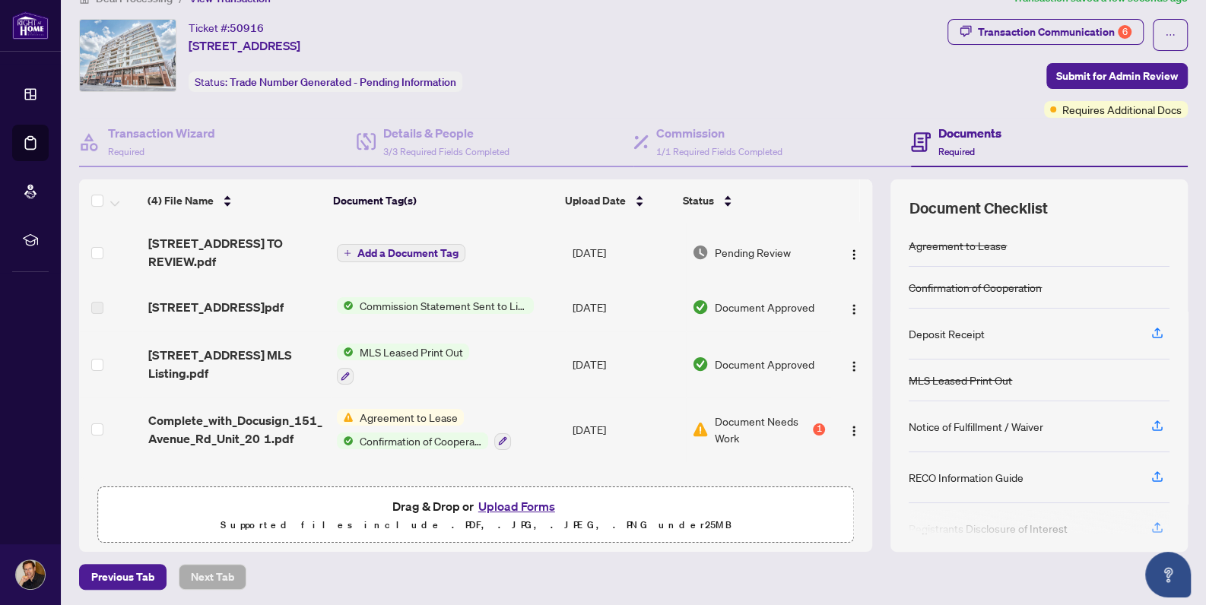
click at [517, 501] on button "Upload Forms" at bounding box center [517, 507] width 86 height 20
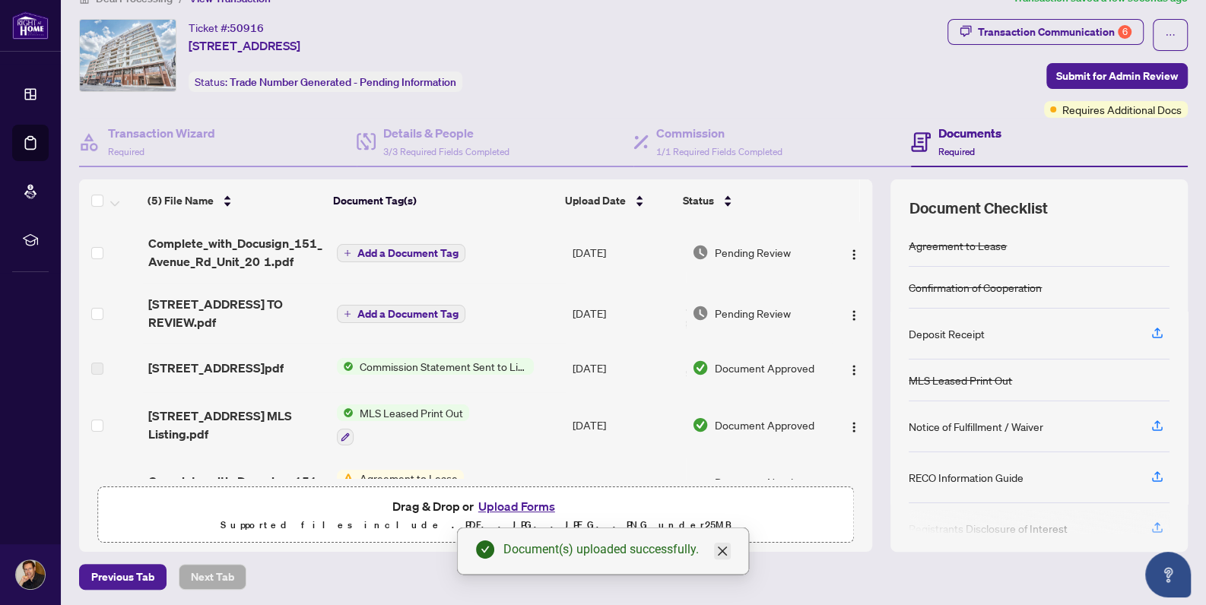
click at [719, 554] on icon "close" at bounding box center [722, 551] width 12 height 12
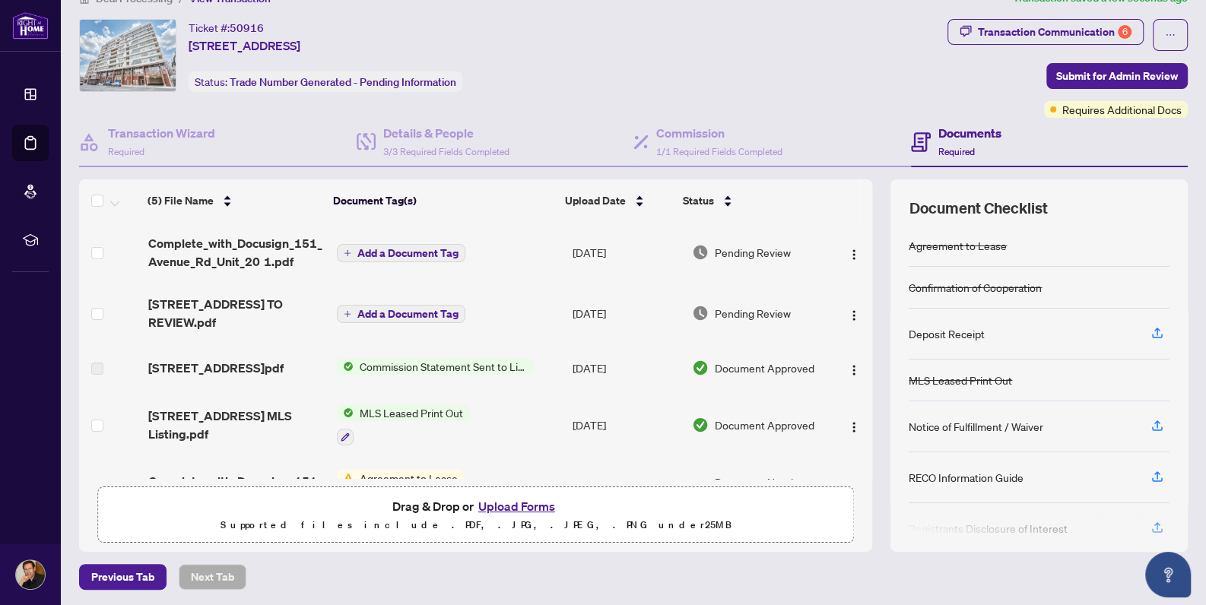
click at [344, 251] on icon "plus" at bounding box center [348, 253] width 8 height 8
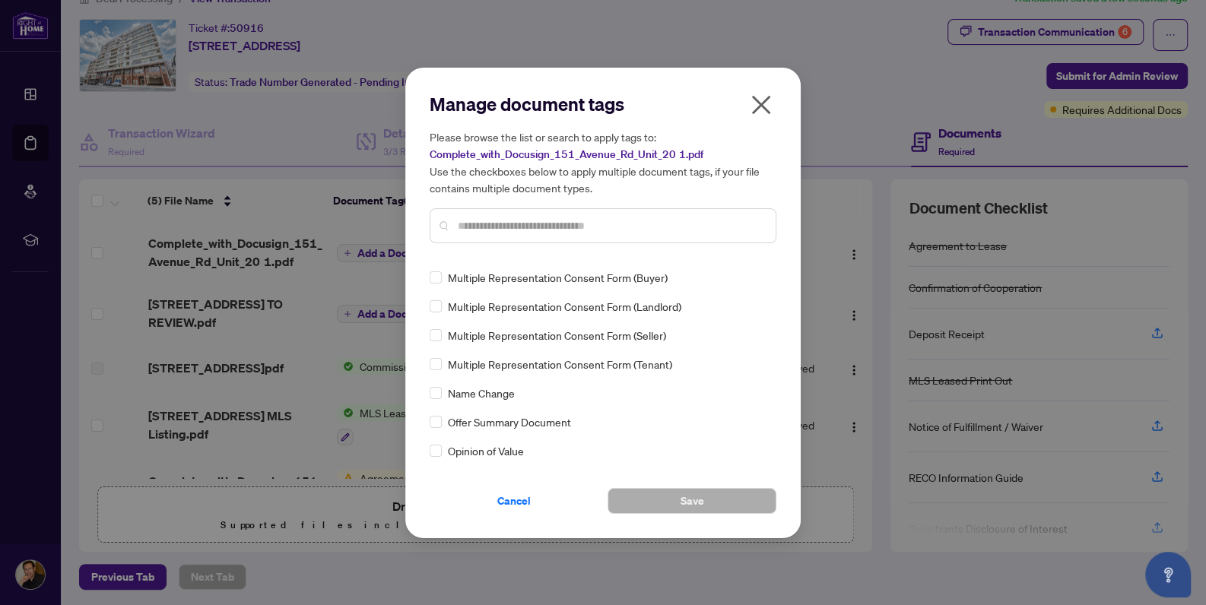
scroll to position [2129, 0]
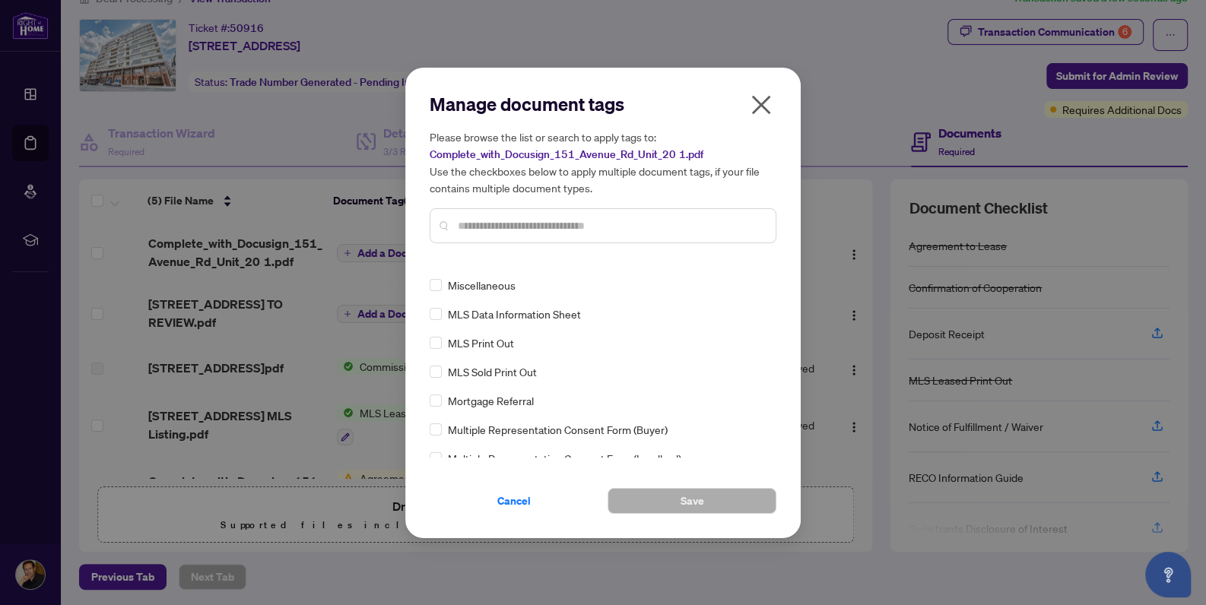
click at [428, 286] on div "Manage document tags Please browse the list or search to apply tags to: Complet…" at bounding box center [602, 303] width 395 height 471
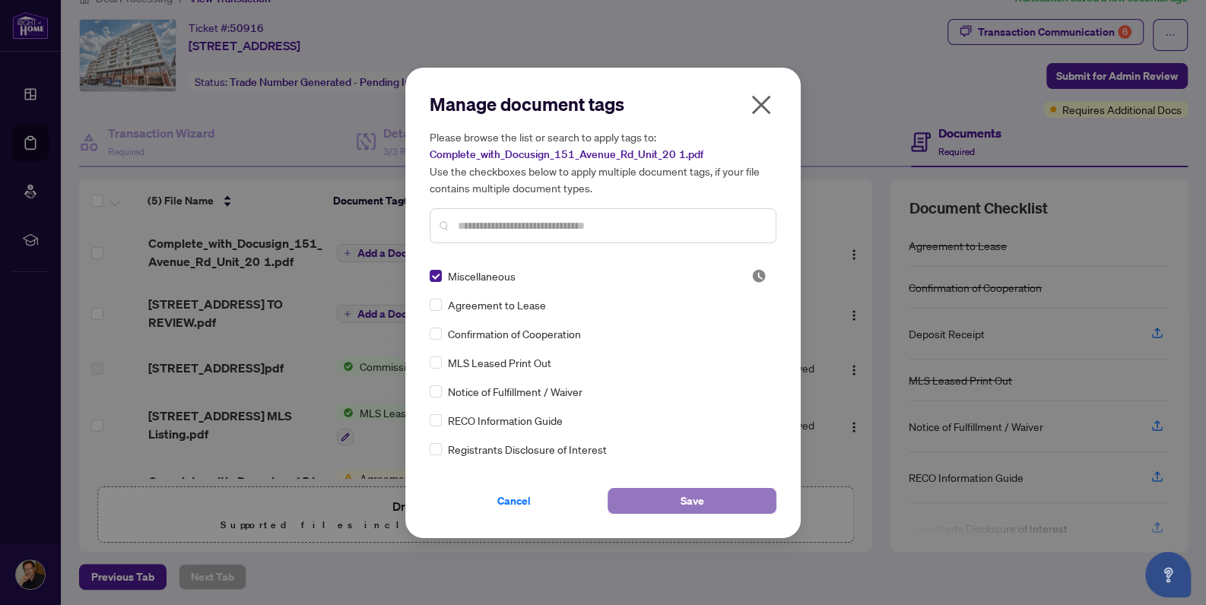
click at [673, 504] on button "Save" at bounding box center [692, 501] width 169 height 26
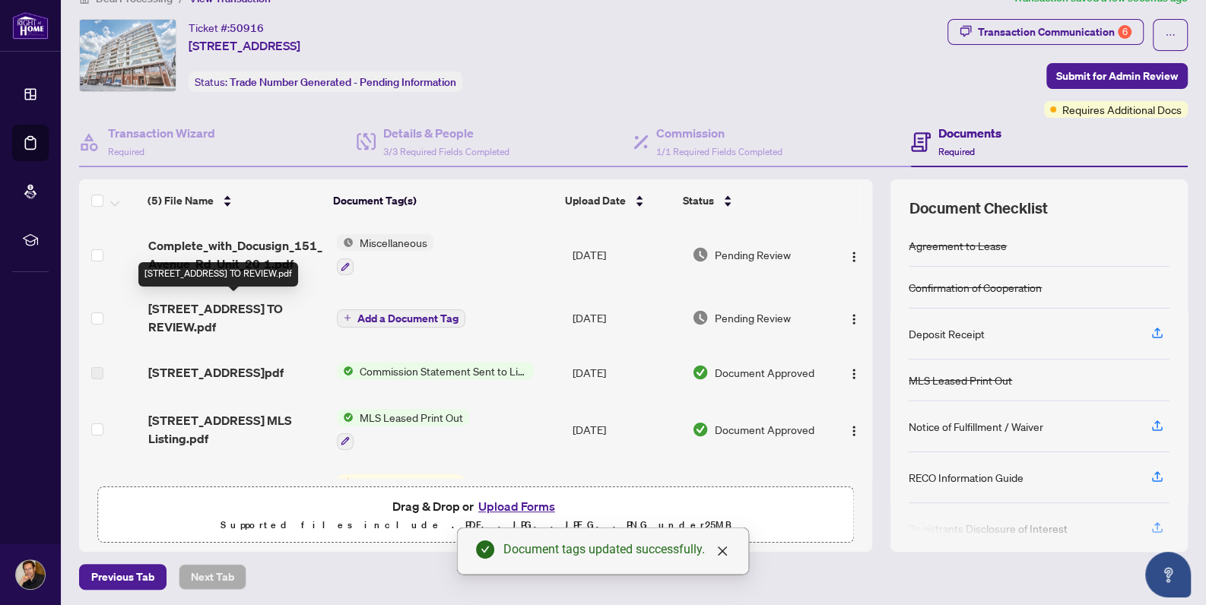
click at [227, 306] on span "[STREET_ADDRESS] TO REVIEW.pdf" at bounding box center [236, 318] width 176 height 36
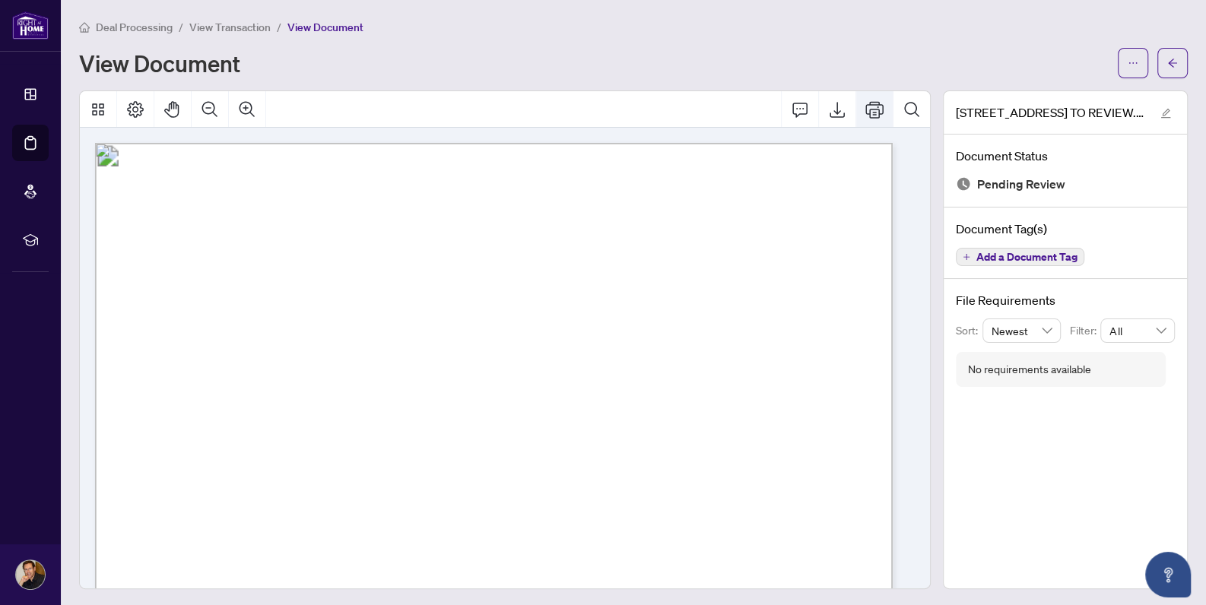
click at [868, 107] on icon "Print" at bounding box center [874, 109] width 18 height 18
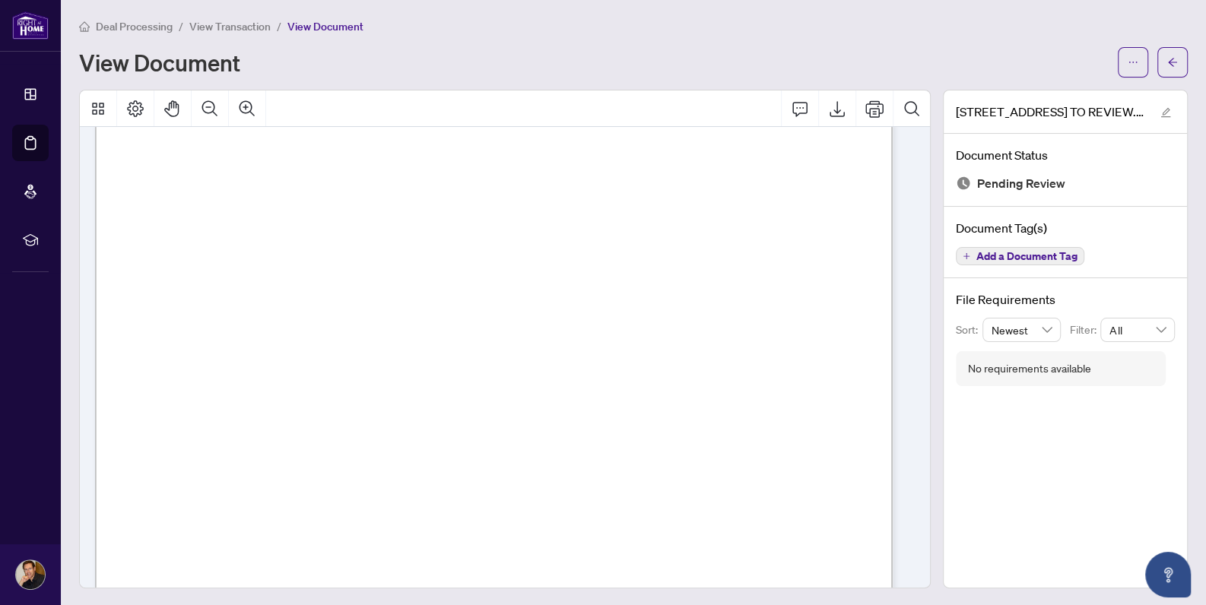
scroll to position [297, 0]
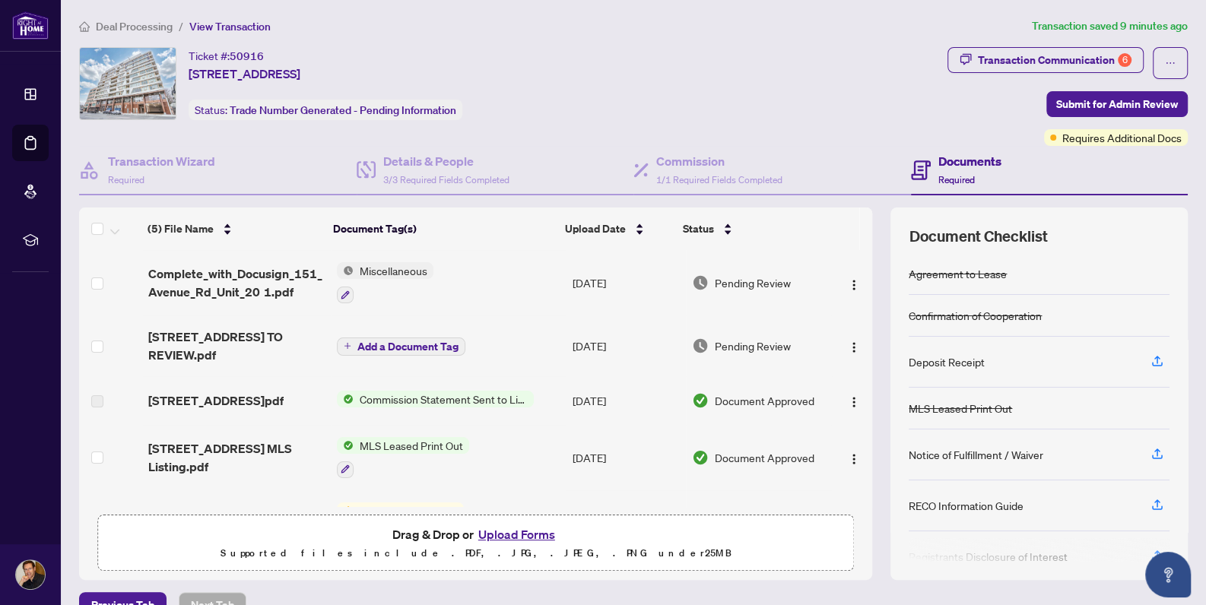
click at [517, 533] on button "Upload Forms" at bounding box center [517, 535] width 86 height 20
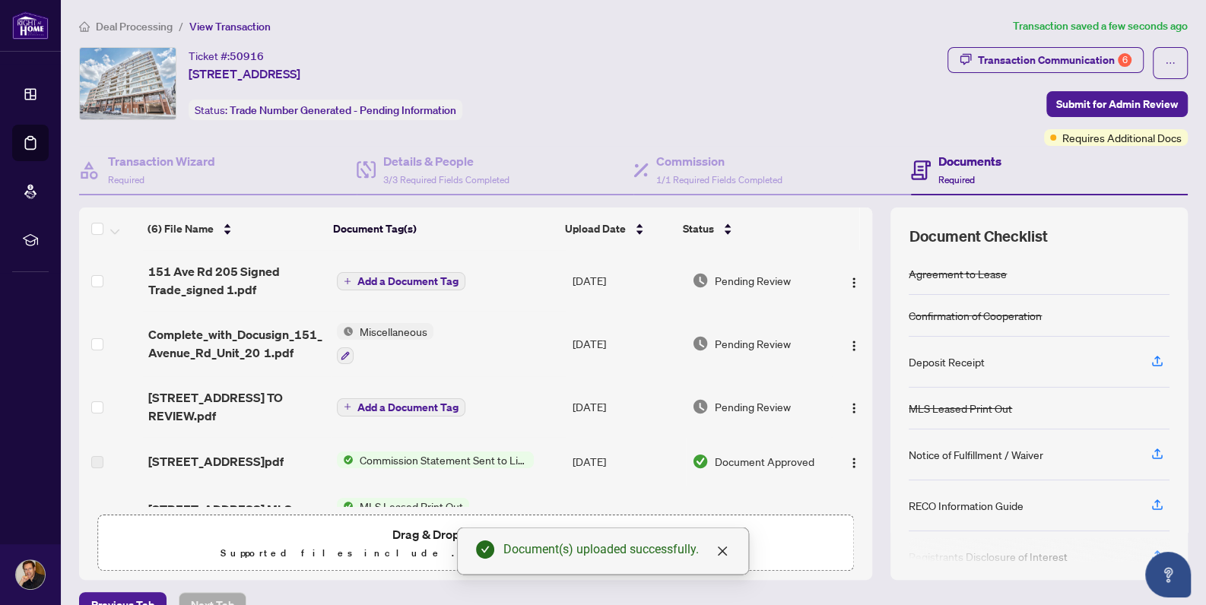
click at [357, 402] on span "Add a Document Tag" at bounding box center [407, 407] width 101 height 11
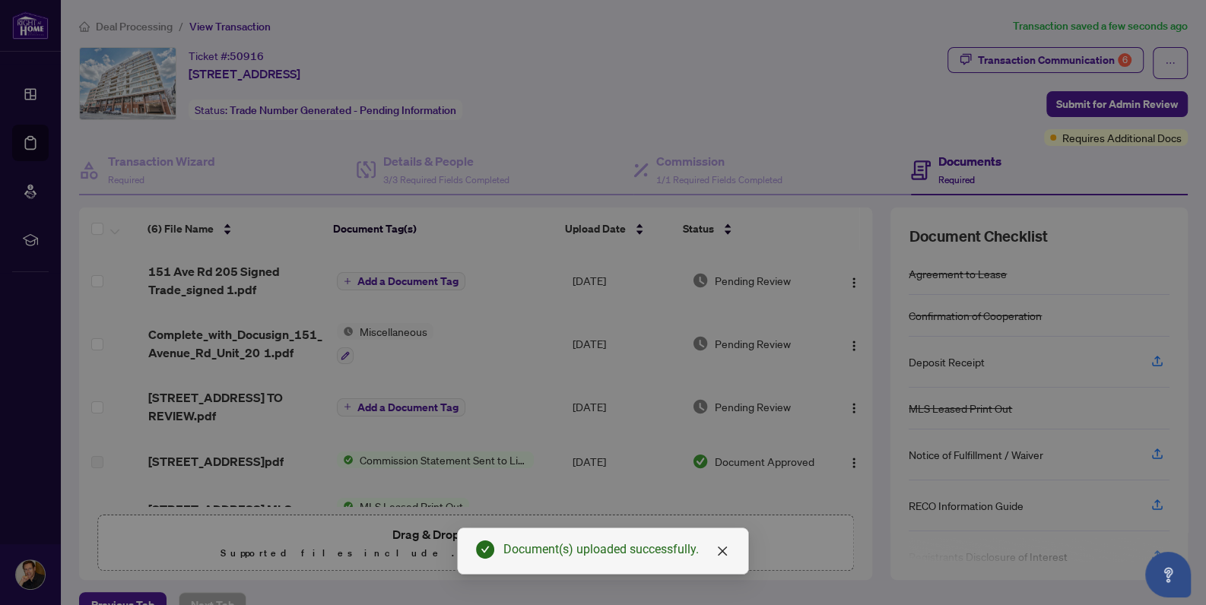
click at [357, 401] on div "Manage document tags Please browse the list or search to apply tags to: [STREET…" at bounding box center [603, 302] width 1206 height 605
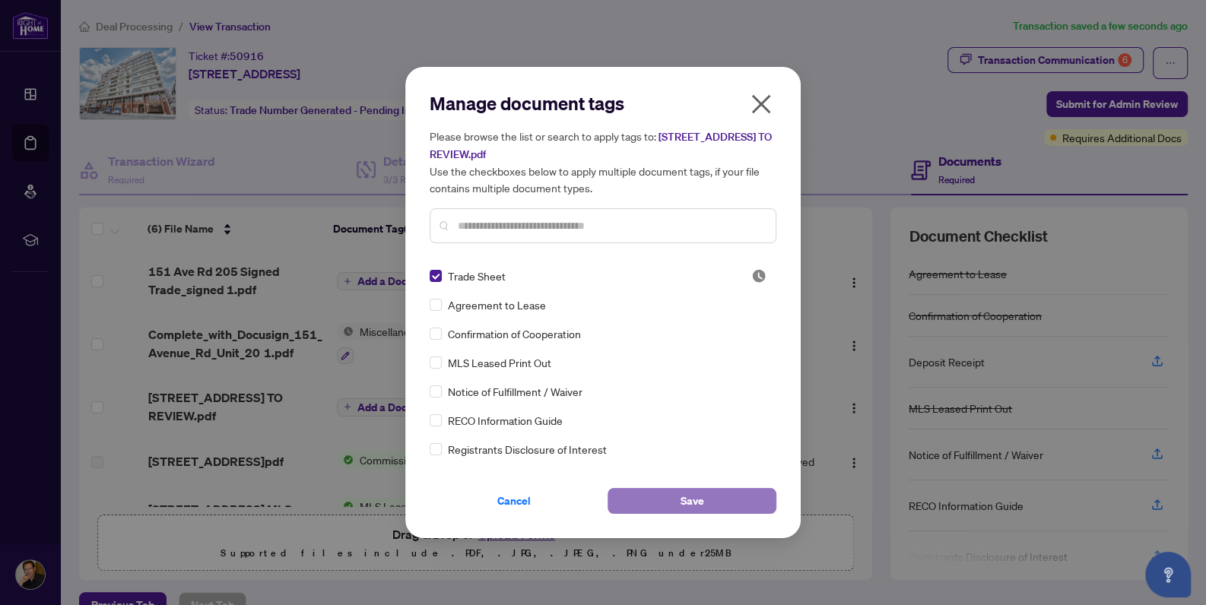
click at [700, 509] on span "Save" at bounding box center [693, 501] width 24 height 24
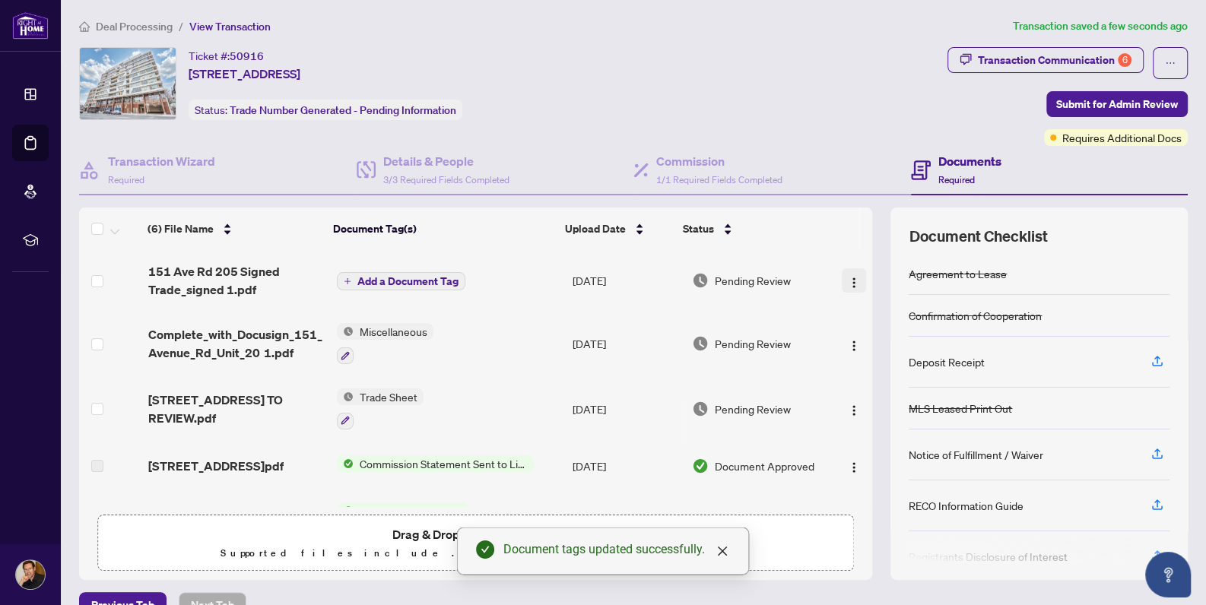
click at [848, 281] on img "button" at bounding box center [854, 283] width 12 height 12
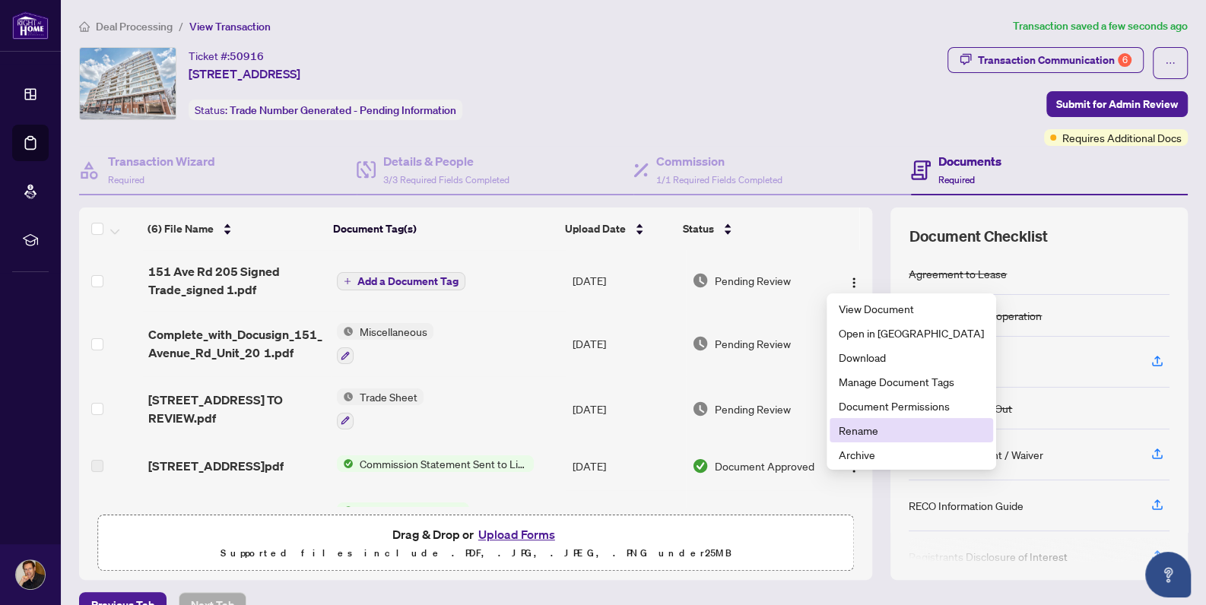
click at [858, 436] on span "Rename" at bounding box center [911, 430] width 145 height 17
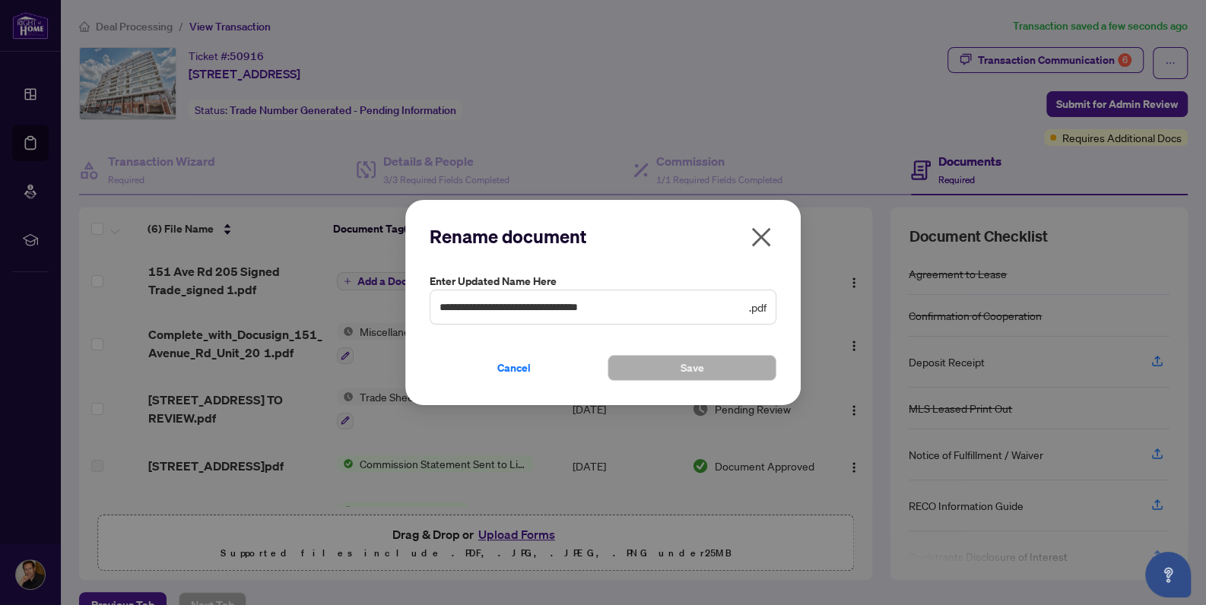
click at [761, 229] on icon "close" at bounding box center [761, 237] width 24 height 24
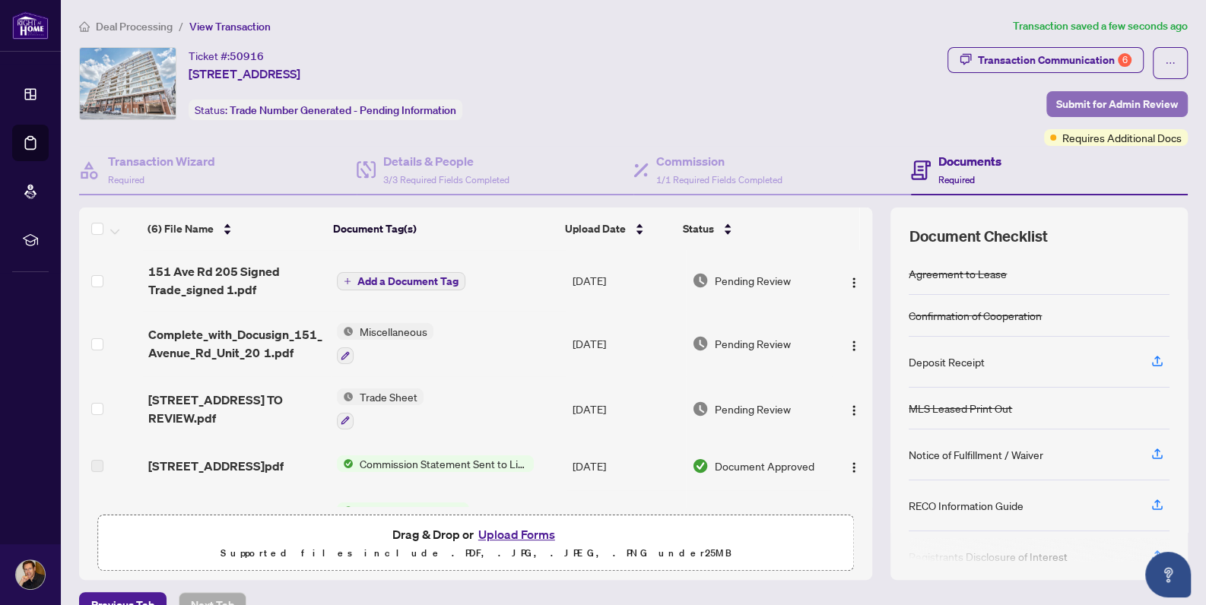
click at [1109, 97] on span "Submit for Admin Review" at bounding box center [1117, 104] width 122 height 24
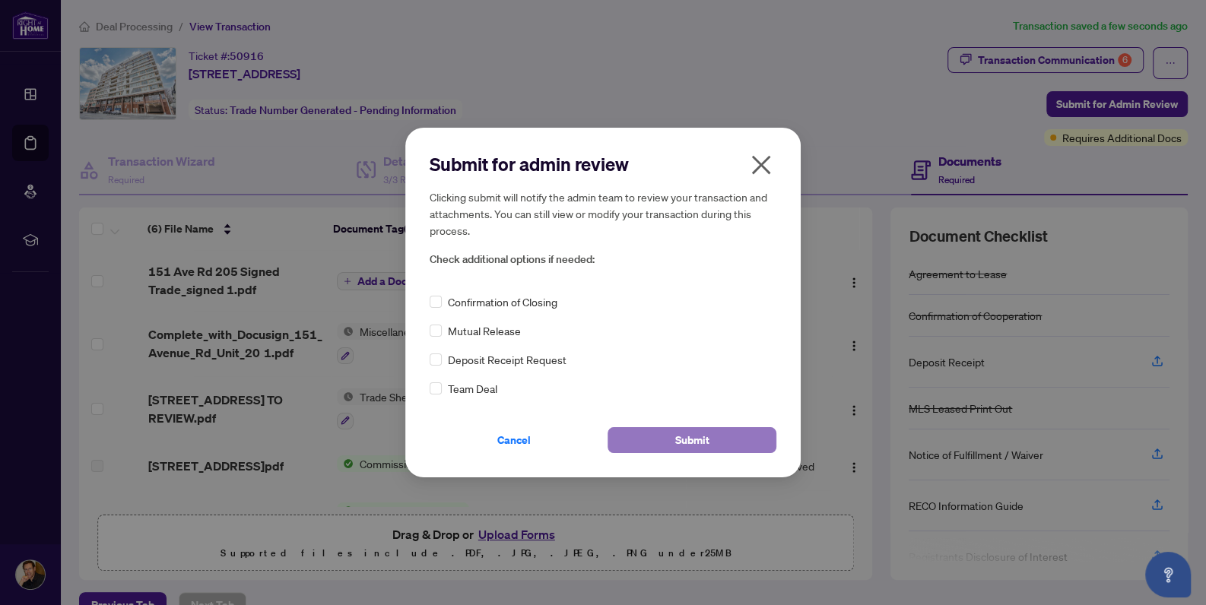
click at [709, 440] on button "Submit" at bounding box center [692, 440] width 169 height 26
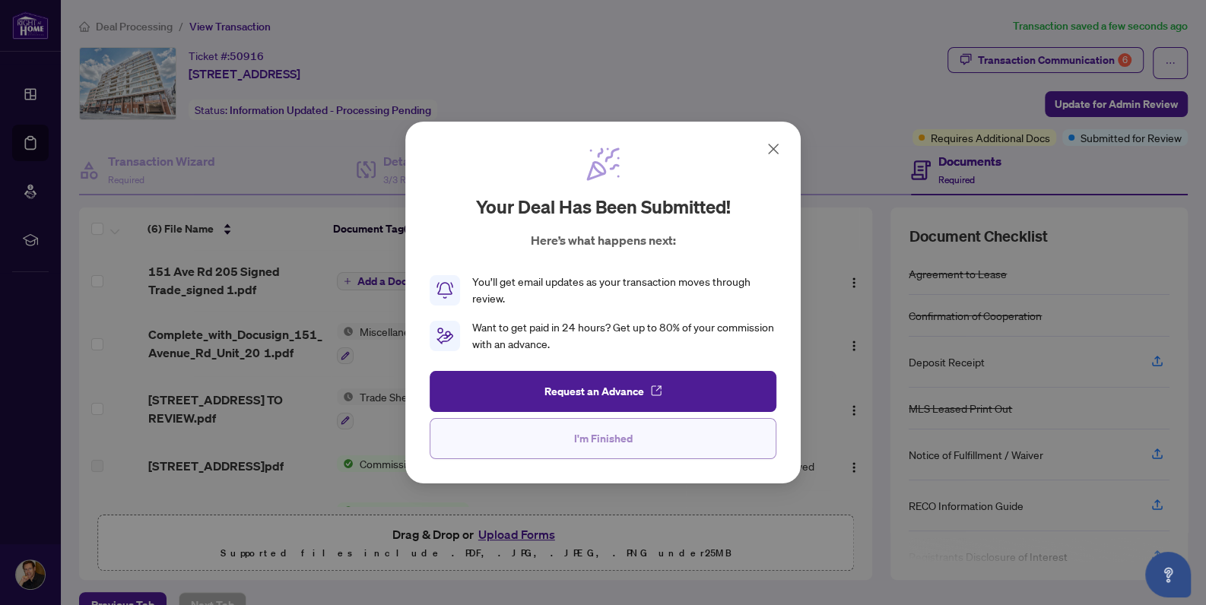
click at [602, 441] on span "I'm Finished" at bounding box center [603, 439] width 59 height 24
